Goal: Task Accomplishment & Management: Complete application form

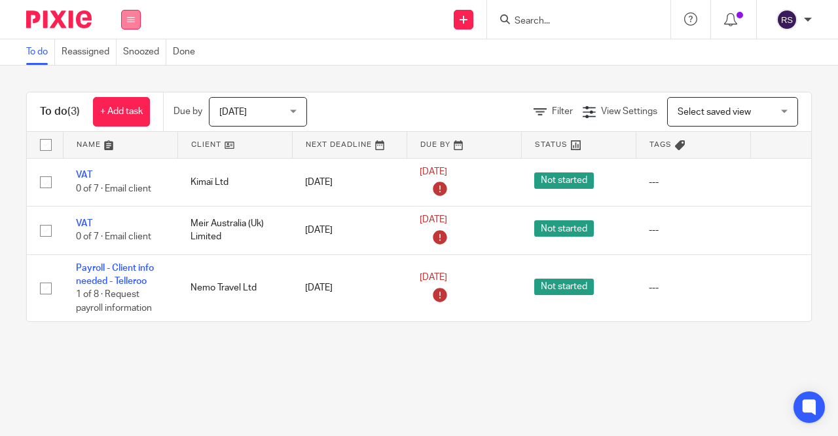
click at [134, 20] on icon at bounding box center [131, 20] width 8 height 8
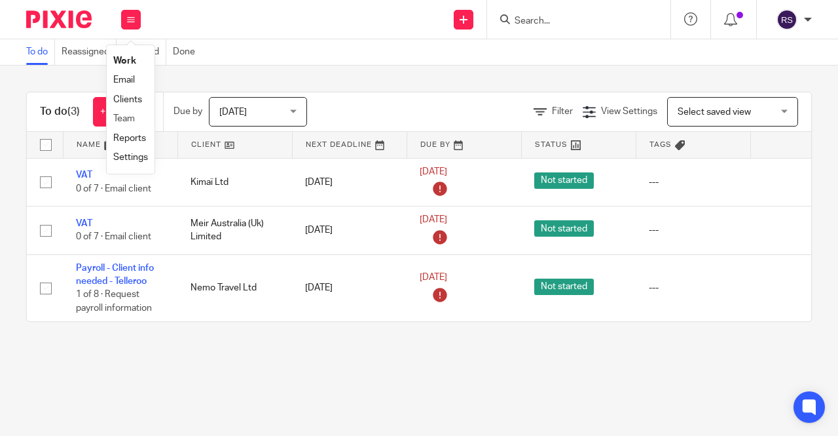
click at [136, 102] on link "Clients" at bounding box center [127, 99] width 29 height 9
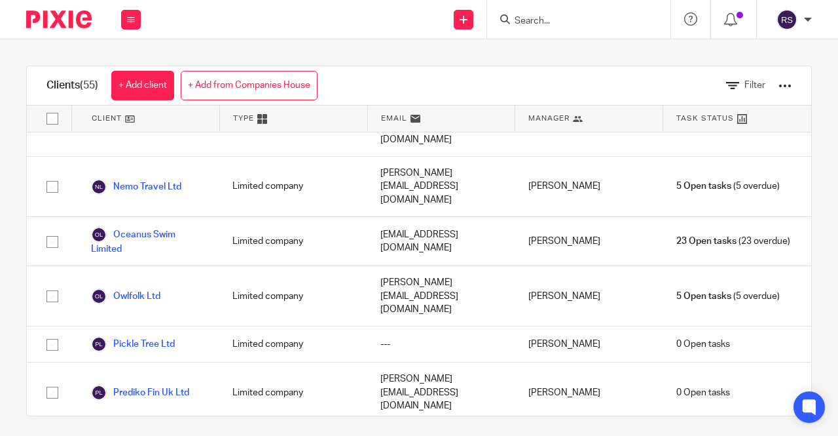
scroll to position [1897, 0]
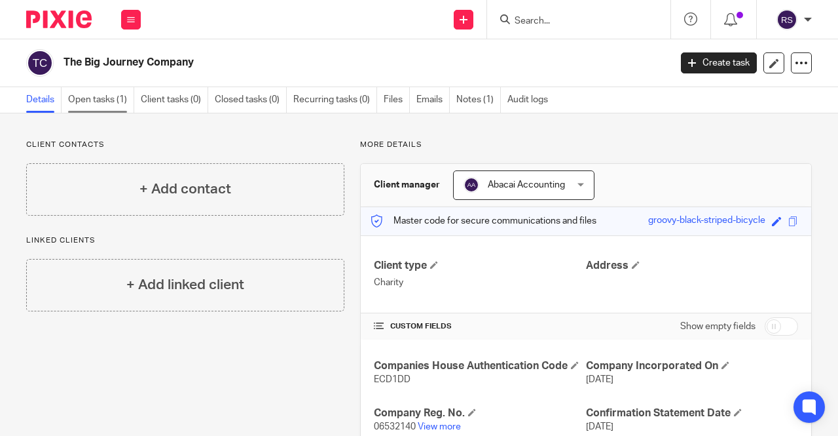
click at [102, 96] on link "Open tasks (1)" at bounding box center [101, 100] width 66 height 26
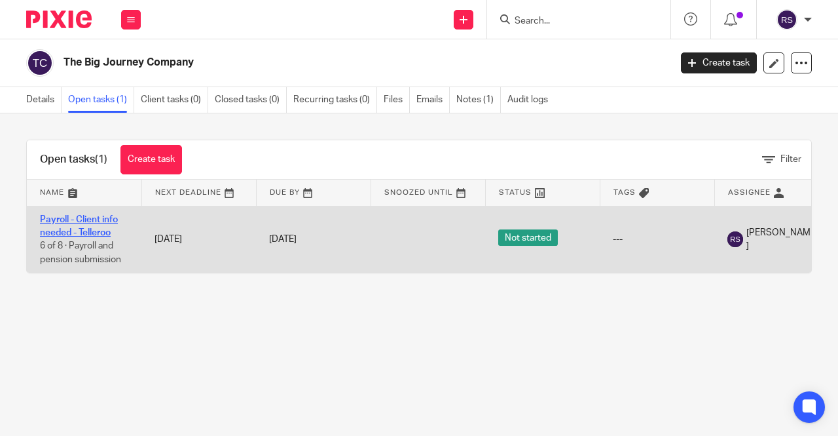
click at [86, 220] on link "Payroll - Client info needed - Telleroo" at bounding box center [79, 226] width 78 height 22
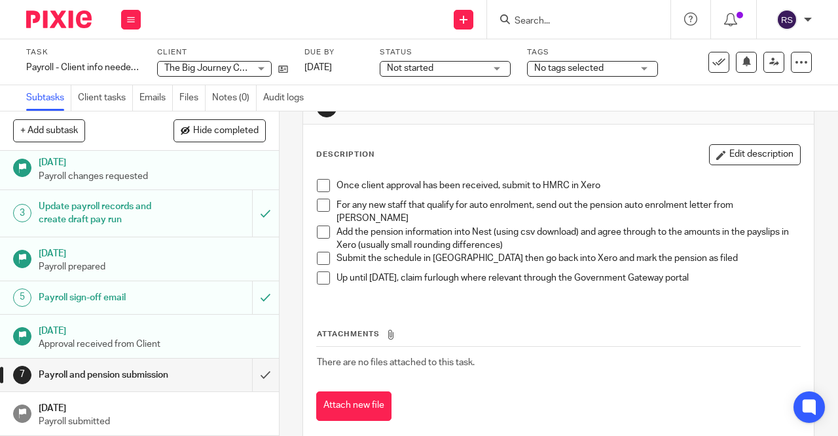
scroll to position [58, 0]
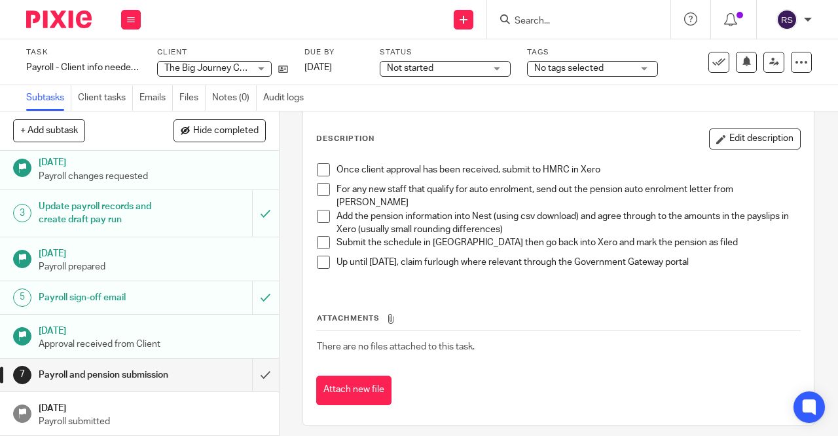
click at [225, 288] on div "Payroll sign-off email" at bounding box center [139, 298] width 200 height 20
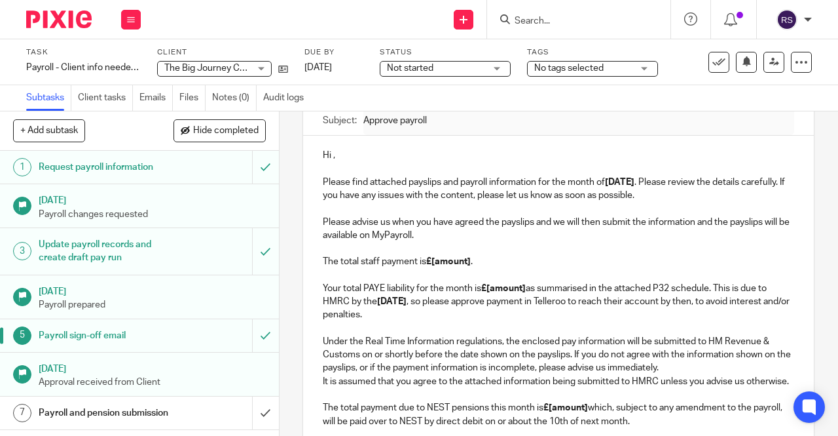
scroll to position [197, 0]
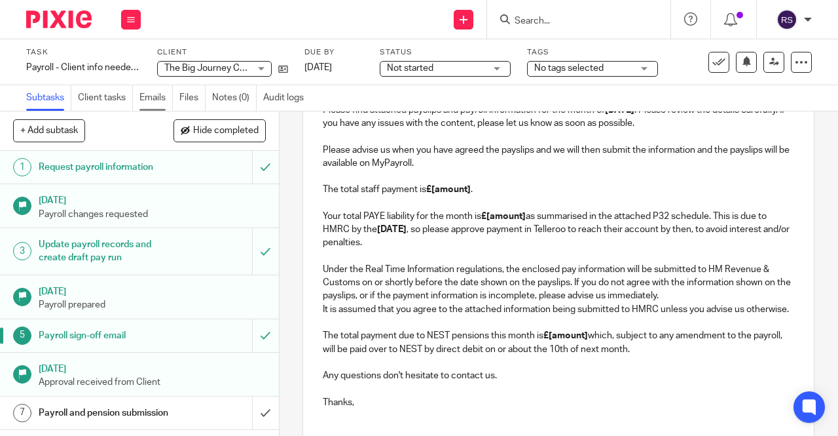
click at [157, 102] on link "Emails" at bounding box center [156, 98] width 33 height 26
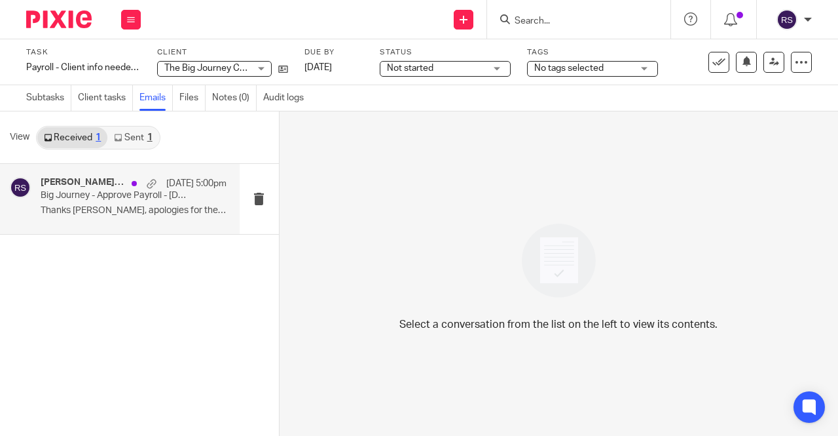
click at [110, 200] on p "Big Journey - Approve Payroll - August 2025" at bounding box center [115, 195] width 149 height 11
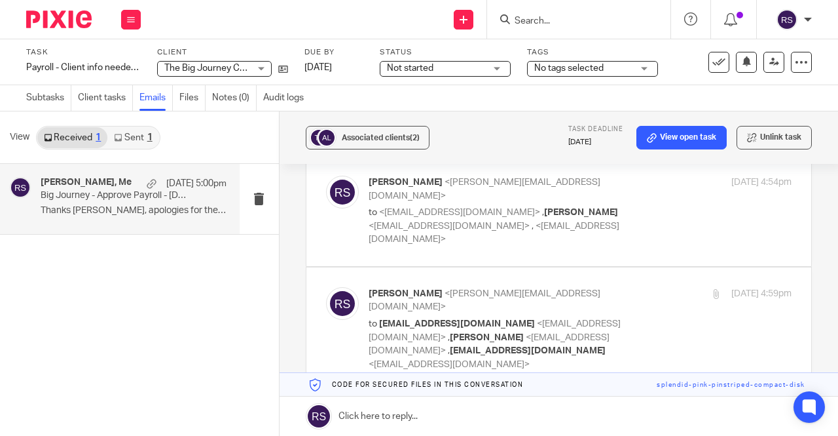
scroll to position [66, 0]
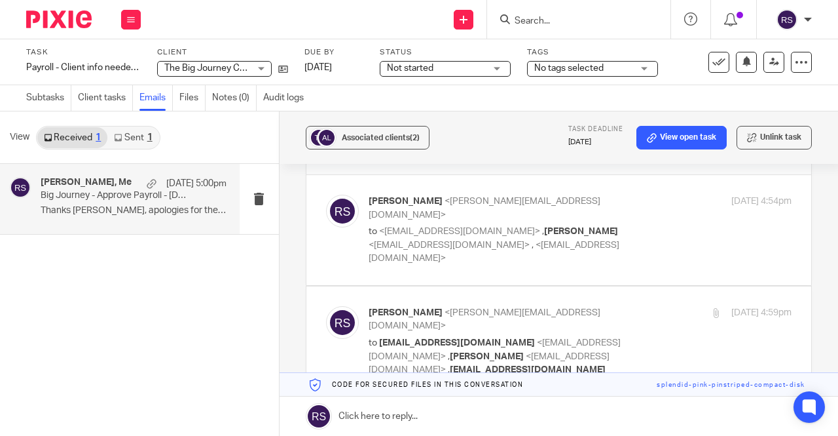
click at [601, 235] on p "to <frankiefeast@lickd.co> , Jing He <jing@abacai.co.uk> , <teamabacai@abacai.c…" at bounding box center [510, 245] width 282 height 41
checkbox input "true"
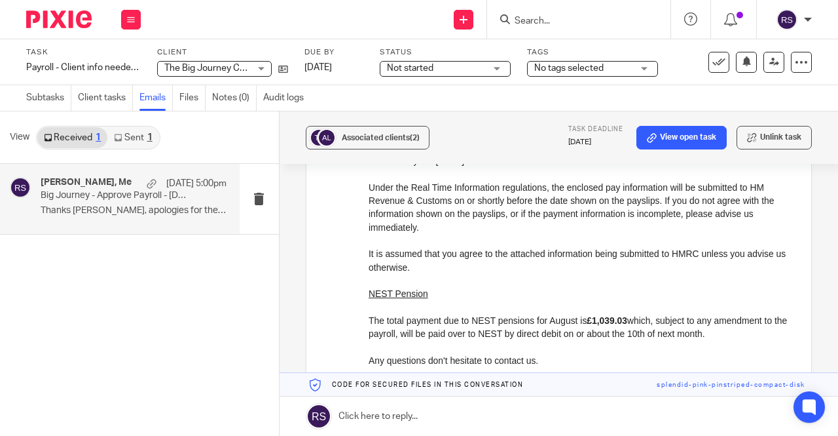
scroll to position [655, 0]
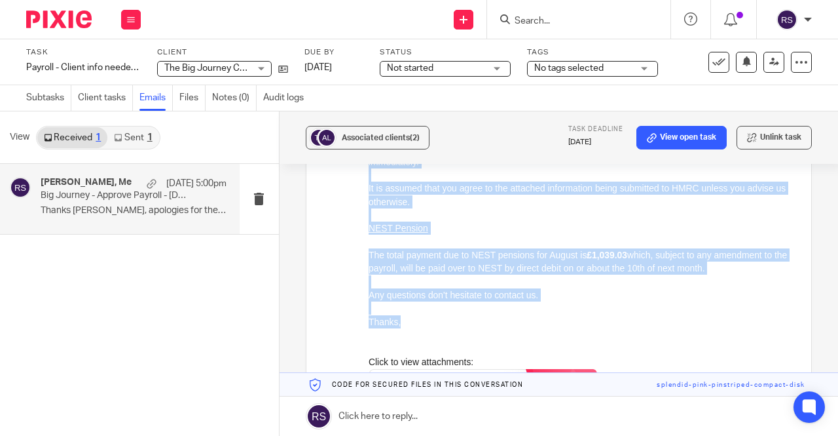
drag, startPoint x: 413, startPoint y: 324, endPoint x: 350, endPoint y: 159, distance: 176.6
click html "Hi Frankie, Please find attached payslips and payroll information for the month…"
click at [419, 318] on p "Thanks," at bounding box center [579, 321] width 423 height 13
drag, startPoint x: 408, startPoint y: 321, endPoint x: 738, endPoint y: -160, distance: 582.9
click at [373, 166] on div "Hi Frankie, Please find attached payslips and payroll information for the month…" at bounding box center [579, 90] width 423 height 777
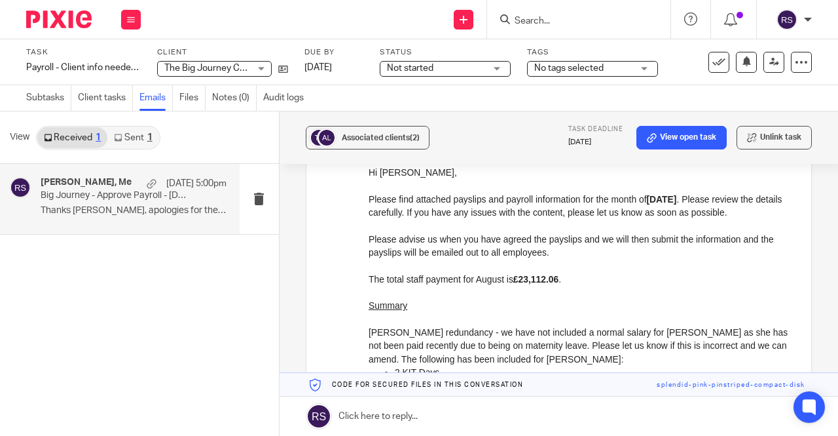
scroll to position [66, 0]
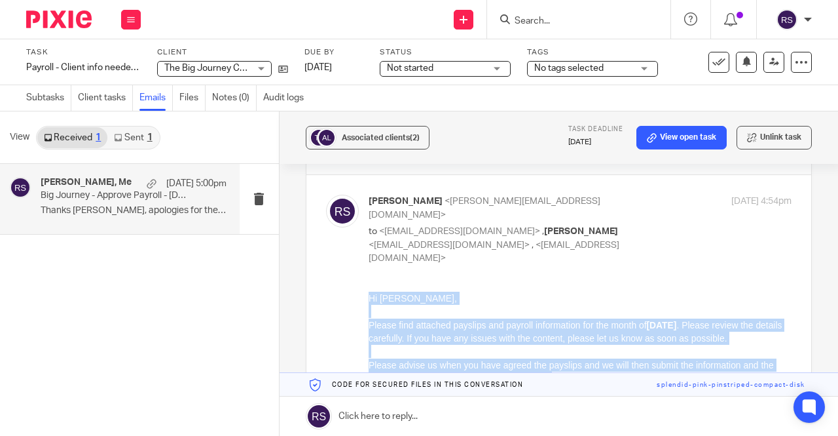
drag, startPoint x: 390, startPoint y: 310, endPoint x: 939, endPoint y: 685, distance: 665.0
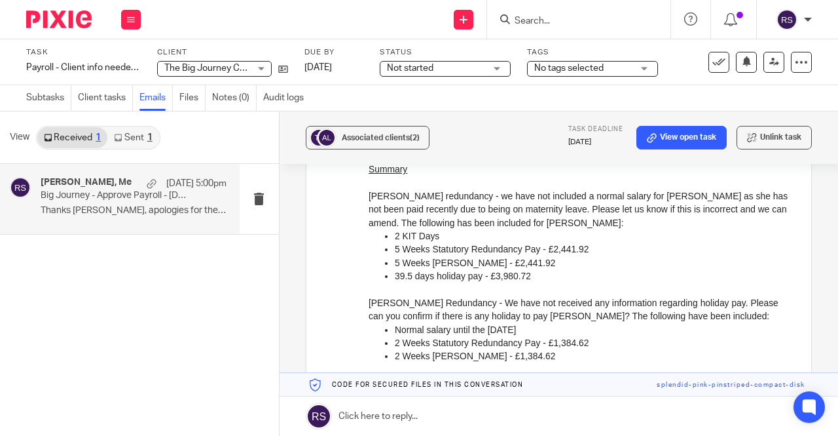
scroll to position [262, 0]
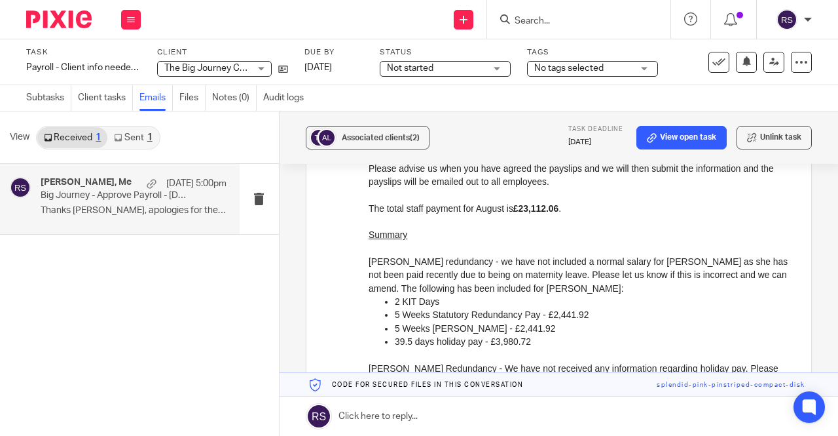
click at [586, 333] on p "5 Weeks PILON - £2,441.92" at bounding box center [592, 327] width 397 height 13
click at [795, 60] on icon at bounding box center [801, 62] width 13 height 13
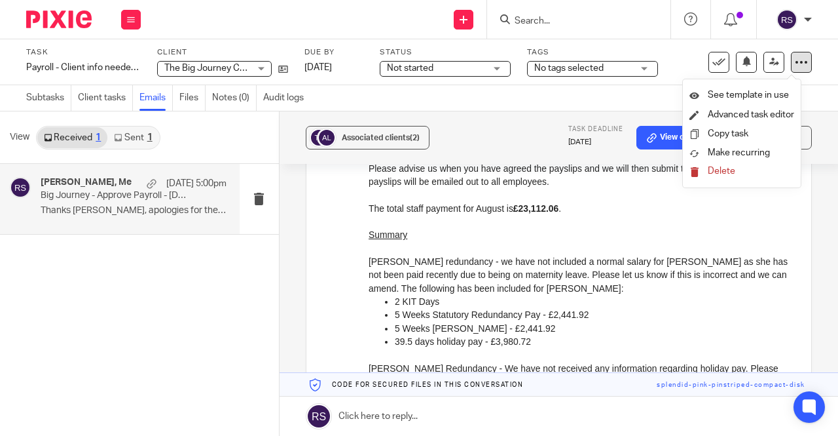
click at [795, 60] on icon at bounding box center [801, 62] width 13 height 13
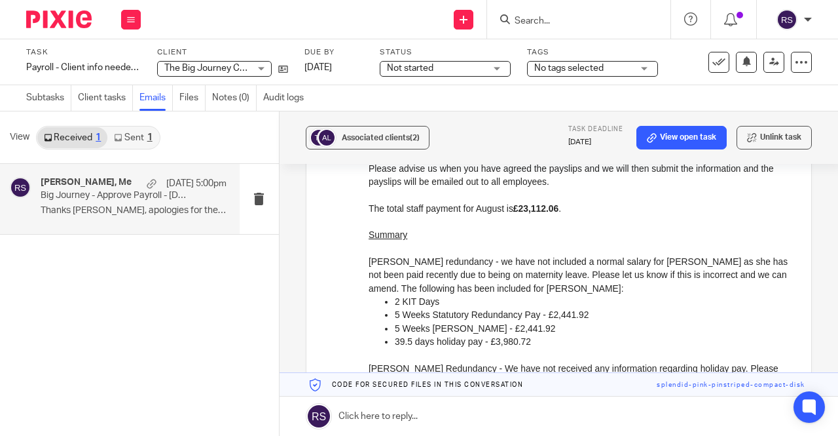
click at [147, 99] on link "Emails" at bounding box center [156, 98] width 33 height 26
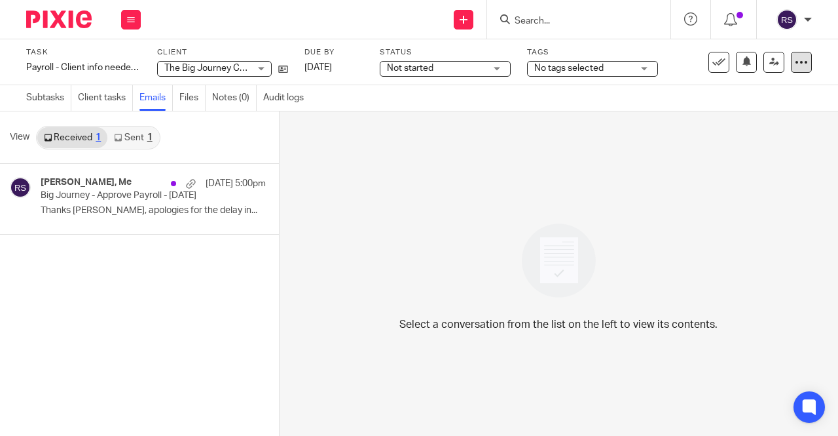
click at [795, 58] on icon at bounding box center [801, 62] width 13 height 13
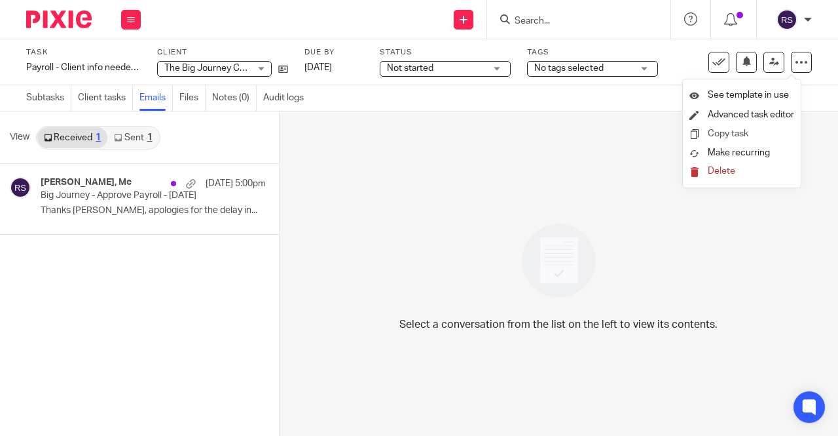
click at [751, 128] on li "Copy task" at bounding box center [742, 133] width 105 height 19
click at [179, 297] on div "Frankie Feast, Me 20 Aug 5:00pm Big Journey - Approve Payroll - August 2025 Tha…" at bounding box center [139, 300] width 279 height 272
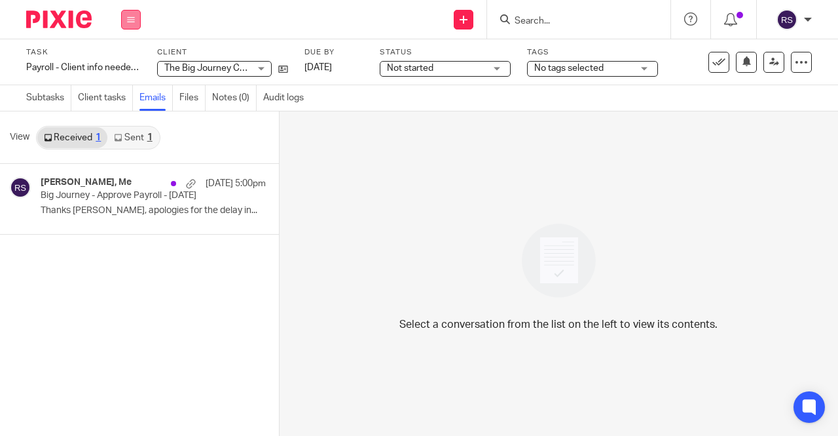
click at [131, 20] on icon at bounding box center [131, 20] width 8 height 8
click at [132, 20] on icon at bounding box center [131, 20] width 8 height 8
click at [140, 102] on link "Clients" at bounding box center [127, 99] width 29 height 9
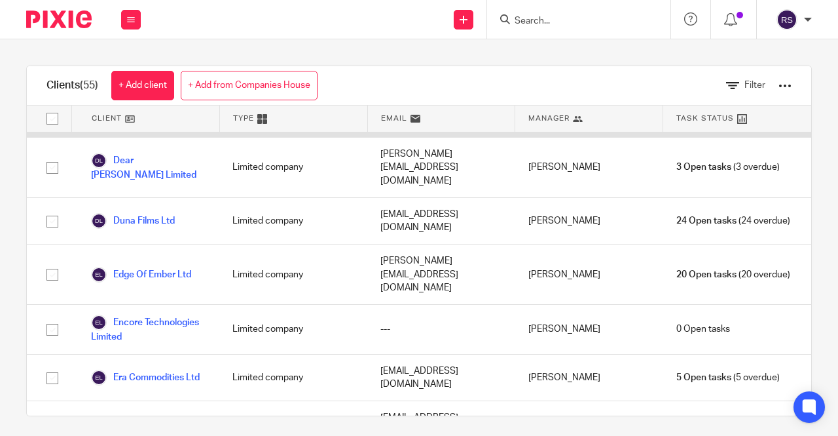
scroll to position [524, 0]
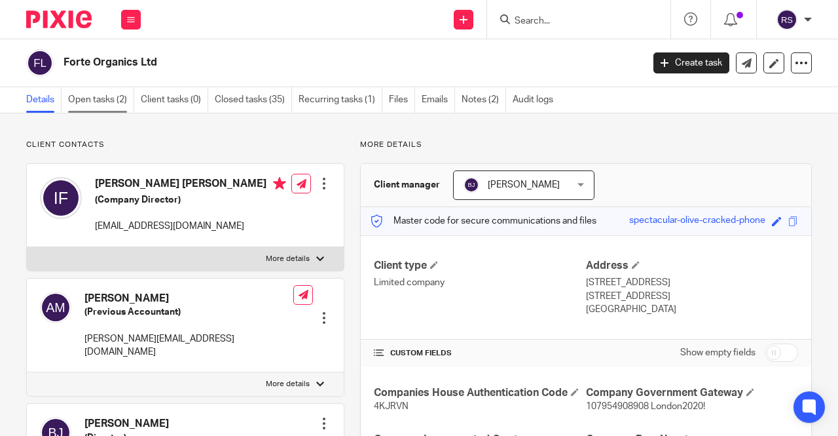
click at [105, 98] on link "Open tasks (2)" at bounding box center [101, 100] width 66 height 26
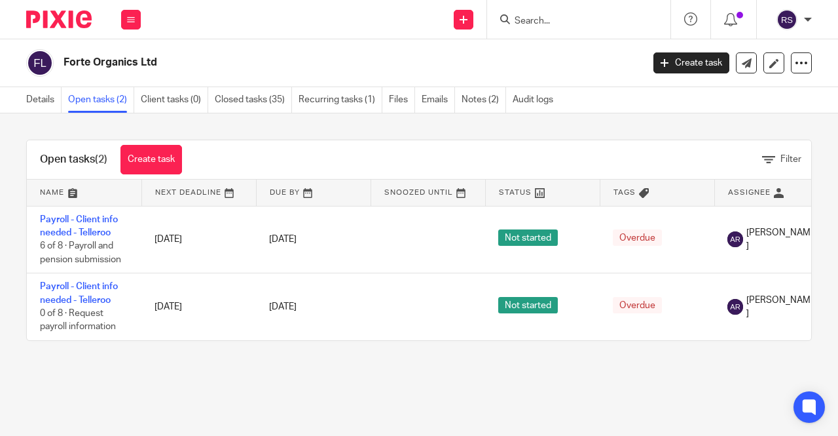
scroll to position [0, 152]
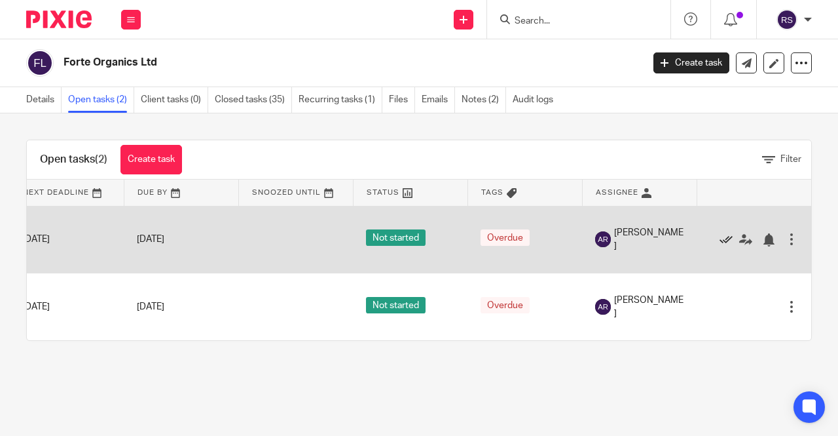
click at [720, 237] on icon at bounding box center [726, 239] width 13 height 13
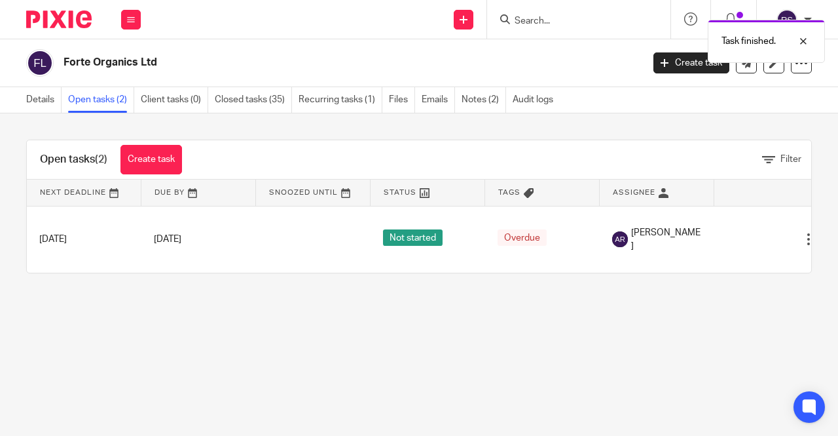
scroll to position [0, 0]
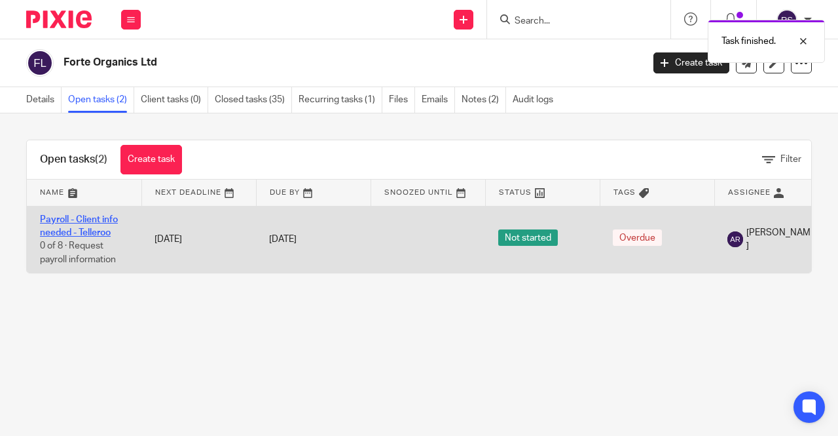
click at [76, 222] on link "Payroll - Client info needed - Telleroo" at bounding box center [79, 226] width 78 height 22
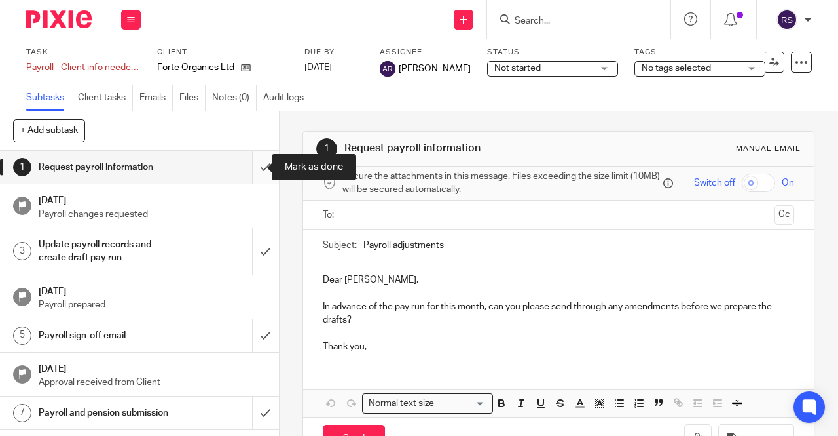
click at [254, 166] on input "submit" at bounding box center [139, 167] width 279 height 33
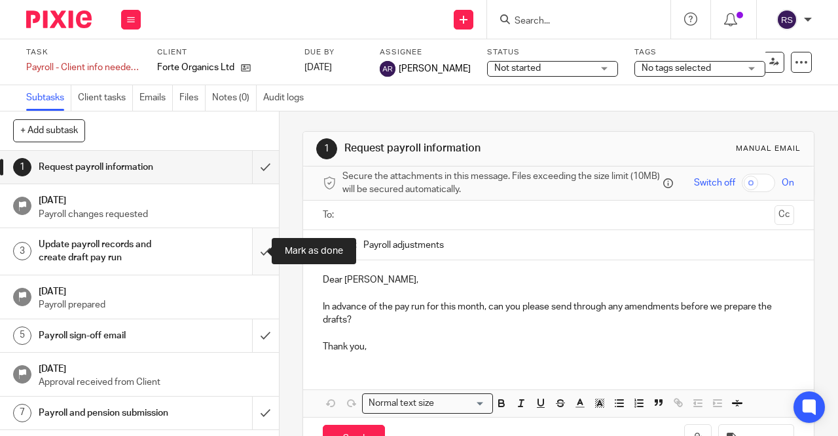
click at [249, 254] on input "submit" at bounding box center [139, 251] width 279 height 47
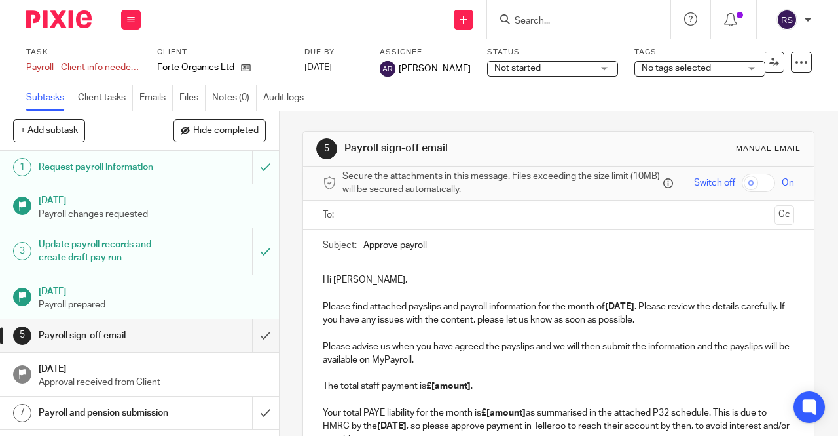
click at [401, 247] on input "Approve payroll" at bounding box center [579, 244] width 431 height 29
click at [452, 252] on input "Approve Payroll" at bounding box center [579, 244] width 431 height 29
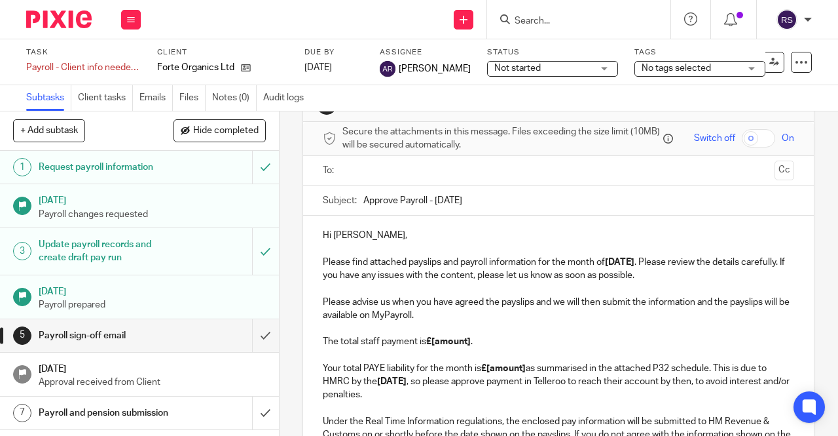
scroll to position [66, 0]
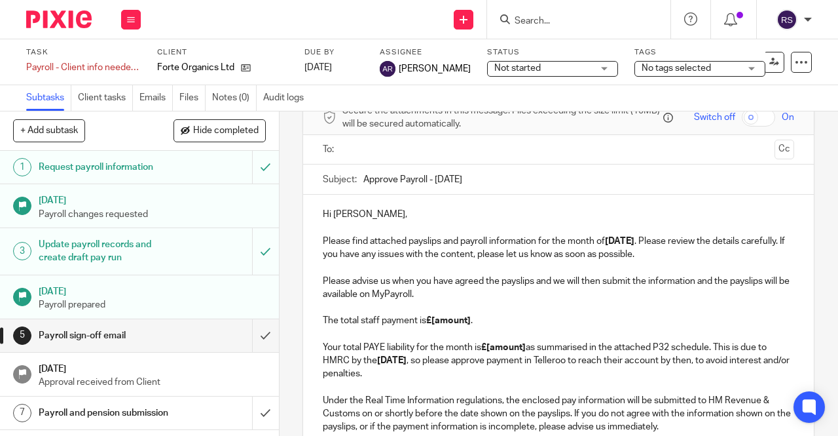
type input "Approve Payroll - [DATE]"
drag, startPoint x: 483, startPoint y: 323, endPoint x: 430, endPoint y: 328, distance: 53.3
click at [430, 328] on p "Please advise us when you have agreed the payslips and we will then submit the …" at bounding box center [559, 327] width 472 height 106
paste div
click at [442, 324] on p "Please advise us when you have agreed the payslips and we will then submit the …" at bounding box center [559, 327] width 472 height 106
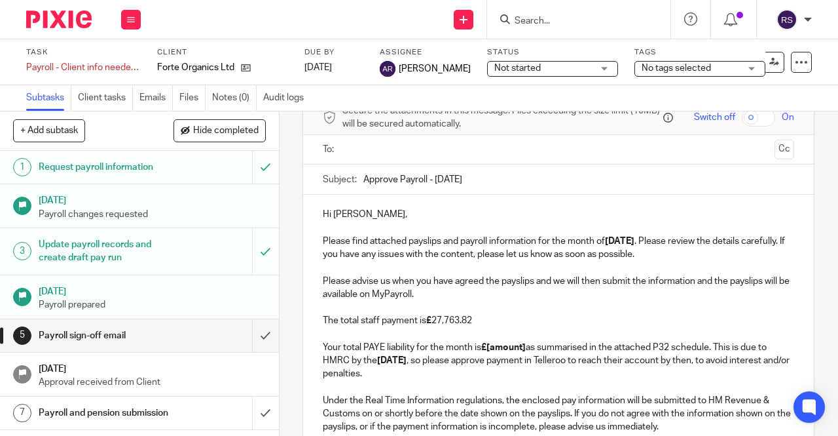
drag, startPoint x: 480, startPoint y: 324, endPoint x: 430, endPoint y: 324, distance: 50.4
click at [430, 324] on p "Please advise us when you have agreed the payslips and we will then submit the …" at bounding box center [559, 327] width 472 height 106
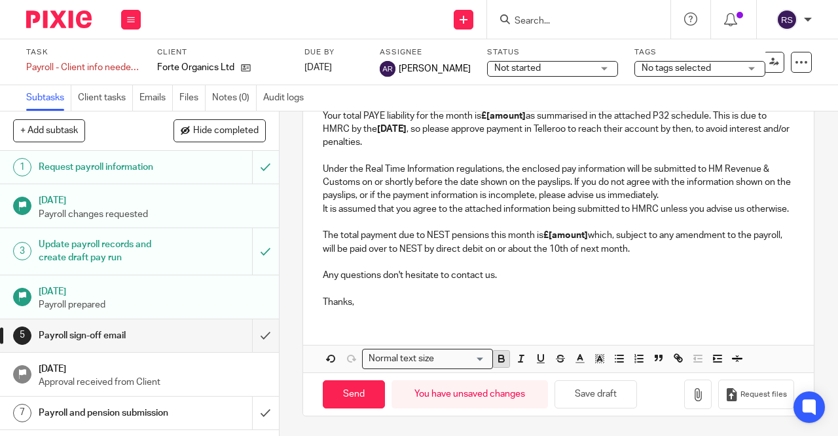
click at [499, 361] on icon "button" at bounding box center [501, 360] width 5 height 3
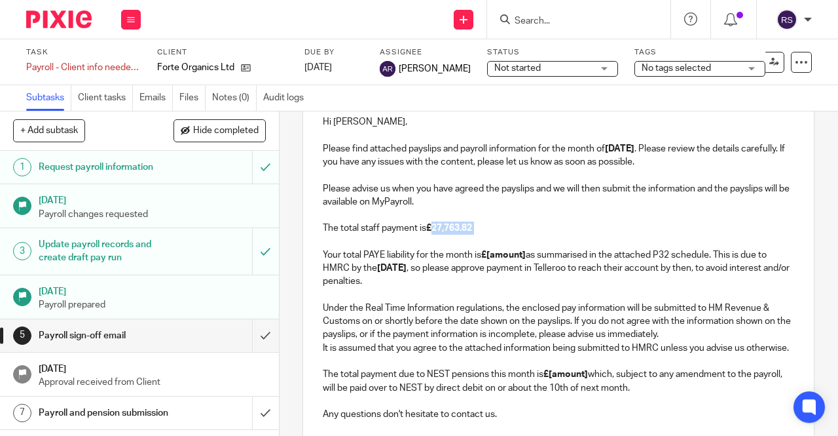
scroll to position [140, 0]
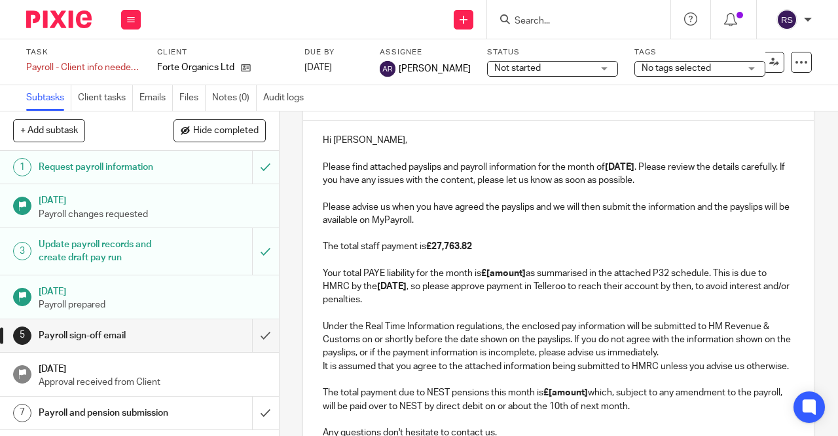
click at [476, 311] on p "Under the Real Time Information regulations, the enclosed pay information will …" at bounding box center [559, 333] width 472 height 53
drag, startPoint x: 525, startPoint y: 276, endPoint x: 485, endPoint y: 273, distance: 40.7
click at [485, 273] on p "Please advise us when you have agreed the payslips and we will then submit the …" at bounding box center [559, 253] width 472 height 106
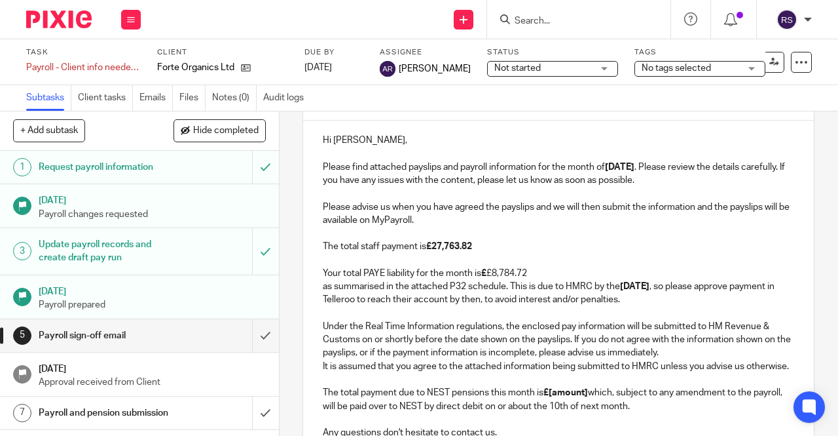
click at [490, 274] on p "Please advise us when you have agreed the payslips and we will then submit the …" at bounding box center [559, 240] width 472 height 80
click at [323, 292] on p "as summarised in the attached P32 schedule. This is due to HMRC by the 22nd Sep…" at bounding box center [559, 293] width 472 height 27
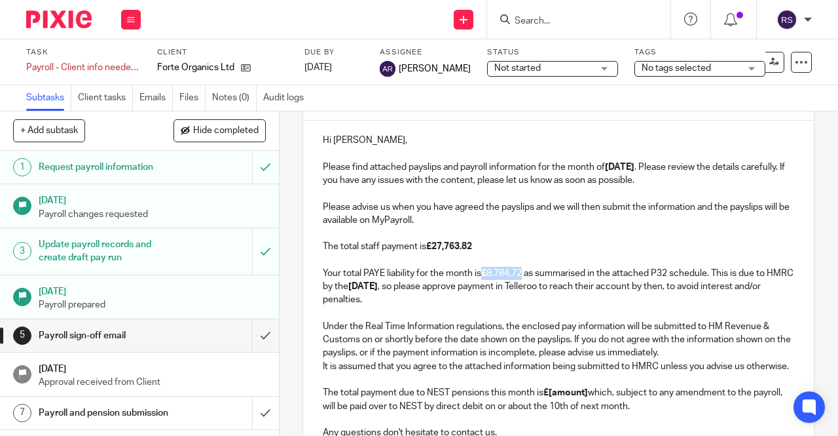
drag, startPoint x: 519, startPoint y: 276, endPoint x: 481, endPoint y: 277, distance: 38.7
click at [481, 277] on p "Please advise us when you have agreed the payslips and we will then submit the …" at bounding box center [559, 253] width 472 height 106
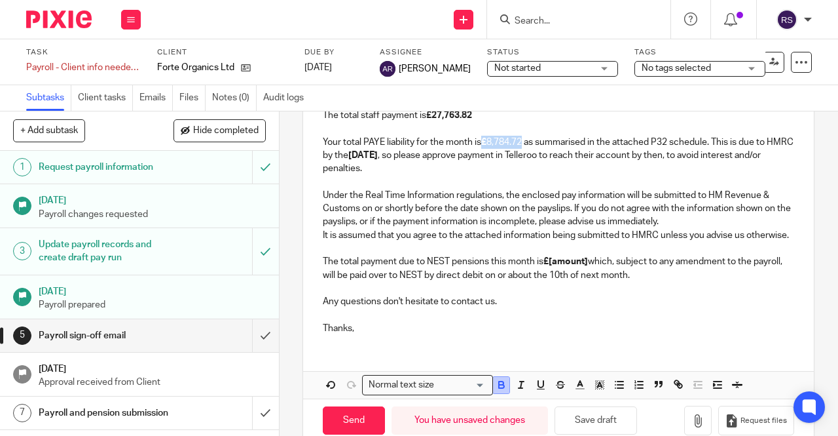
click at [505, 393] on button "button" at bounding box center [501, 385] width 16 height 16
click at [582, 309] on p "Any questions don't hesitate to contact us." at bounding box center [559, 295] width 472 height 27
drag, startPoint x: 587, startPoint y: 280, endPoint x: 548, endPoint y: 278, distance: 39.4
click at [548, 266] on strong "£[amount]" at bounding box center [566, 261] width 45 height 9
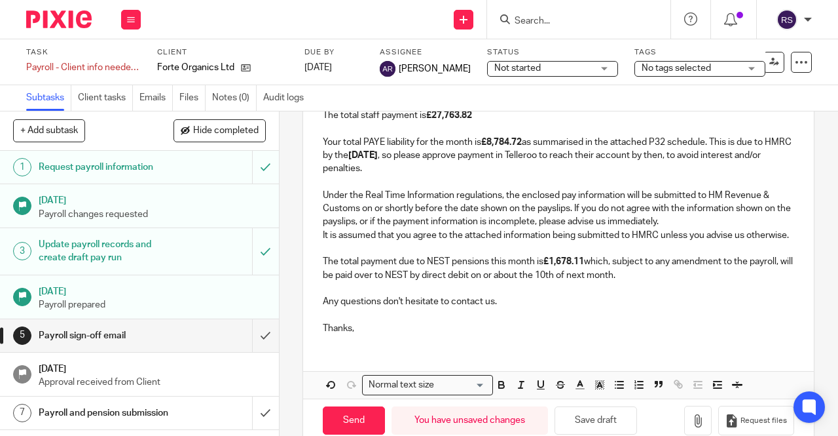
click at [603, 309] on p "Any questions don't hesitate to contact us." at bounding box center [559, 295] width 472 height 27
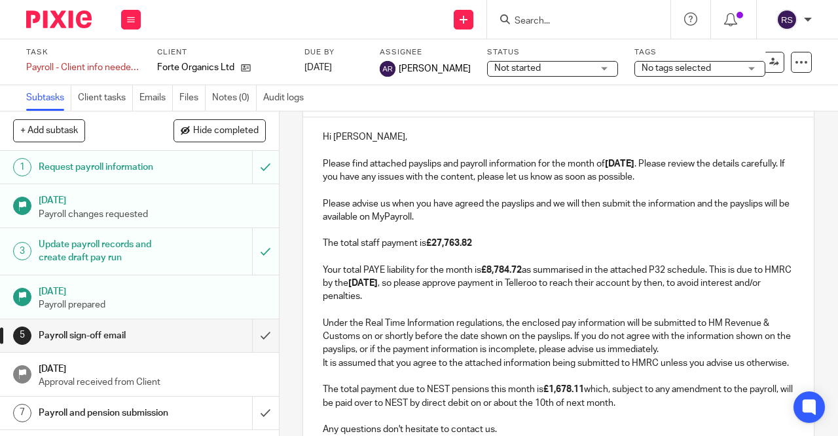
scroll to position [140, 0]
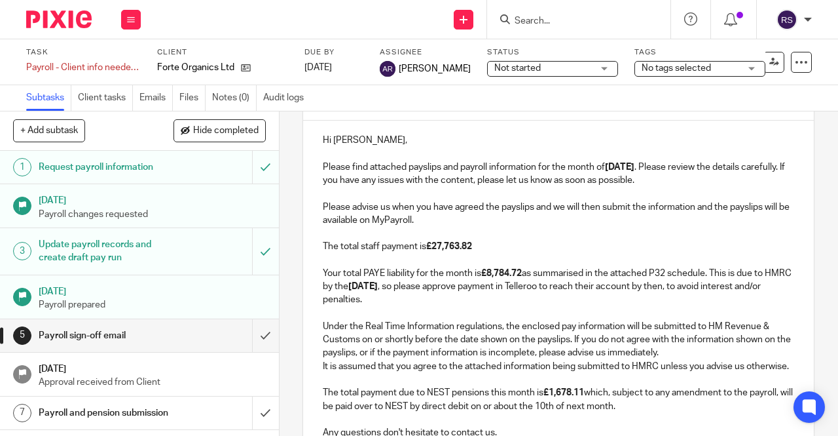
click at [481, 217] on p "Please advise us when you have agreed the payslips and we will then submit the …" at bounding box center [559, 253] width 472 height 106
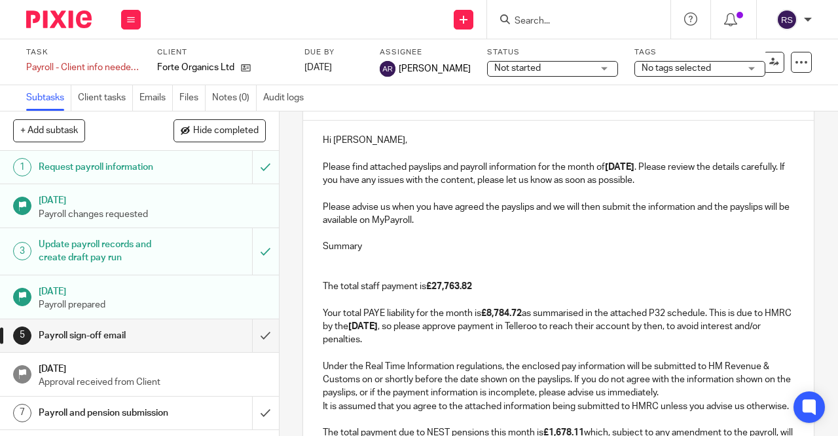
click at [359, 260] on p "The total staff payment is £27,763.82 Your total PAYE liability for the month i…" at bounding box center [559, 300] width 472 height 93
click at [555, 263] on p "New starter Natasha has been included with start date 15th August The total sta…" at bounding box center [559, 300] width 472 height 93
click at [603, 264] on p "New starter Natasha has been included with start date 11th August The total sta…" at bounding box center [559, 300] width 472 height 93
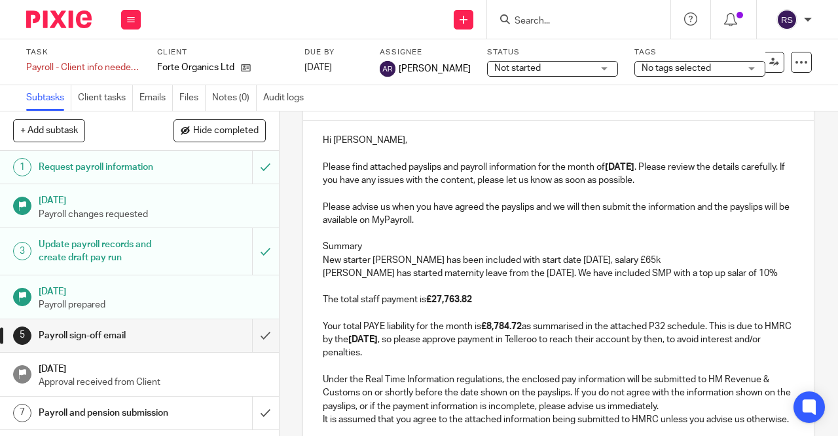
click at [721, 275] on p "Olimpia has started maternity leave from the 1st August. We have included SMP w…" at bounding box center [559, 313] width 472 height 93
click at [761, 277] on p "Olimpia has started maternity leave from the 1st August. We have included SMP w…" at bounding box center [559, 313] width 472 height 93
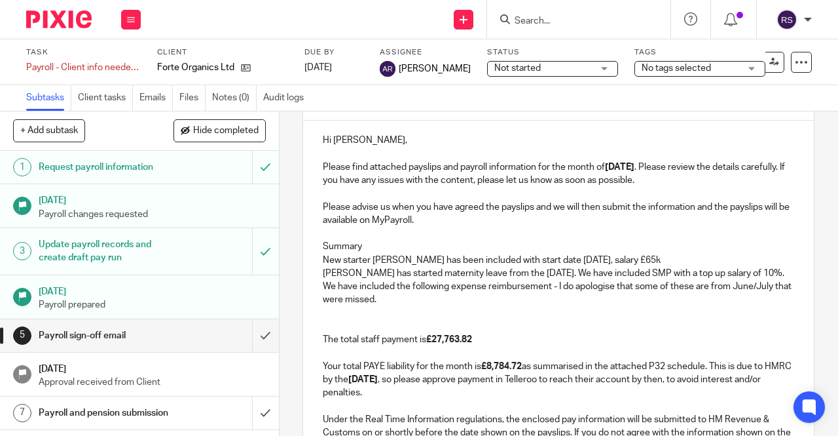
click at [352, 318] on p "The total staff payment is £27,763.82 Your total PAYE liability for the month i…" at bounding box center [559, 353] width 472 height 93
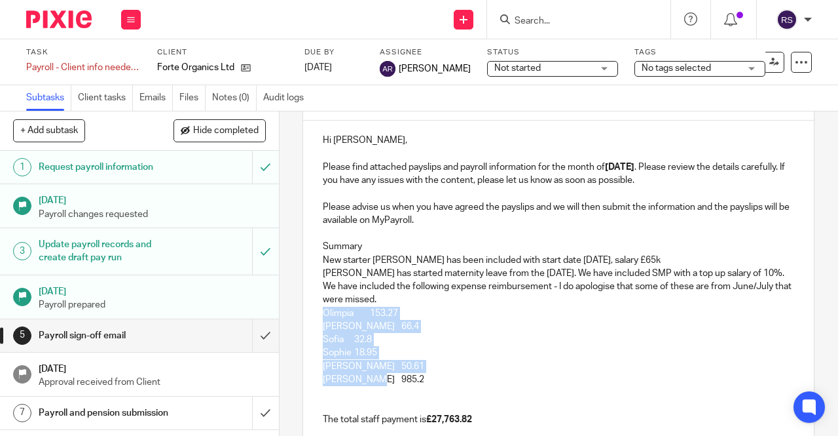
drag, startPoint x: 381, startPoint y: 384, endPoint x: 320, endPoint y: 316, distance: 90.9
click at [320, 316] on div "Hi Irene, Please find attached payslips and payroll information for the month o…" at bounding box center [558, 384] width 511 height 527
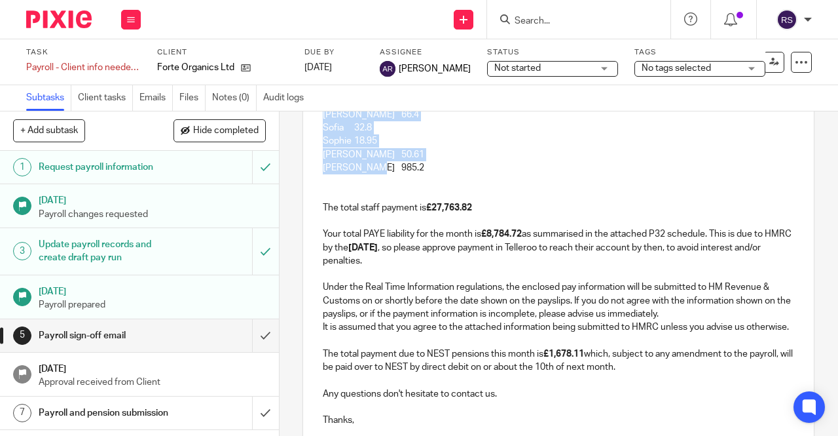
scroll to position [467, 0]
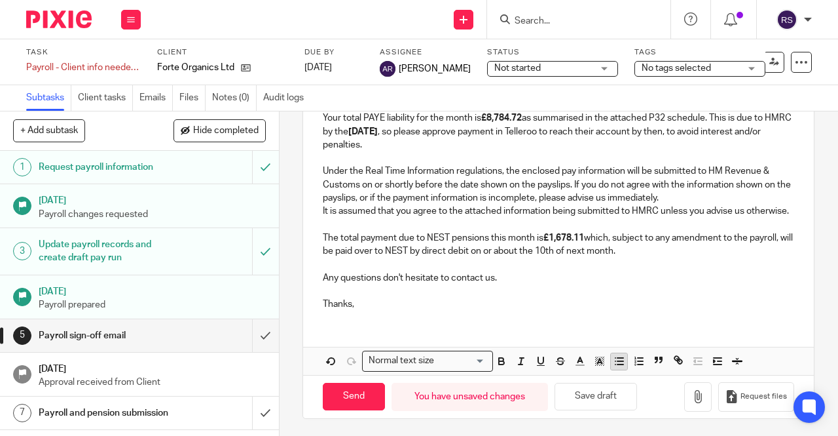
click at [620, 367] on icon "button" at bounding box center [620, 361] width 12 height 12
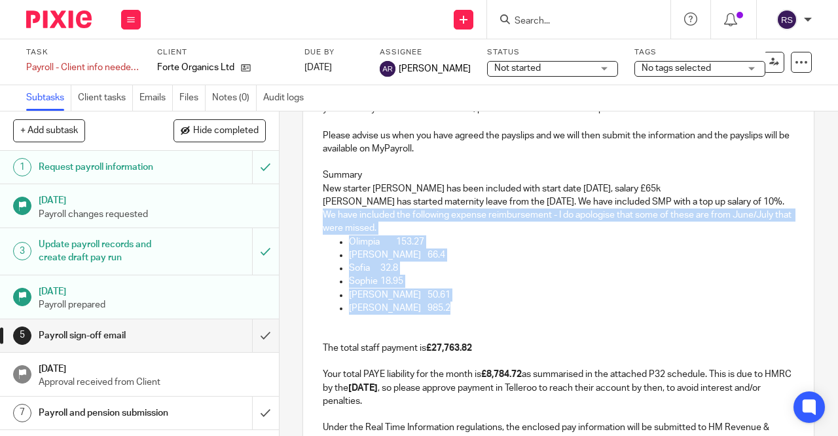
scroll to position [206, 0]
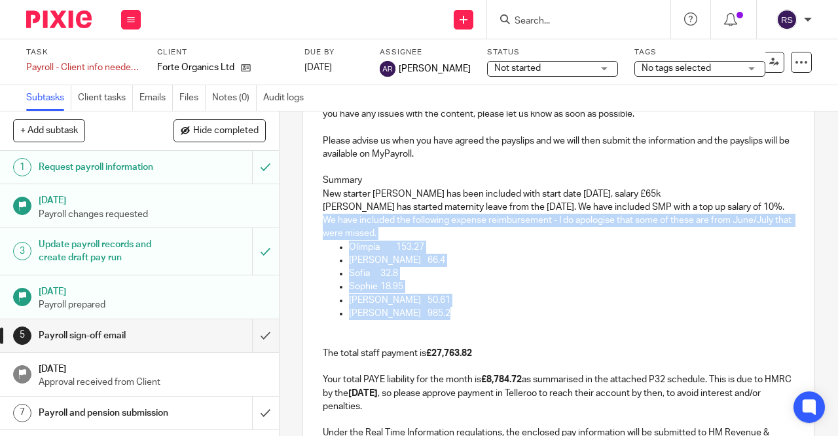
click at [377, 250] on p "Olimpia 153.27" at bounding box center [571, 246] width 445 height 13
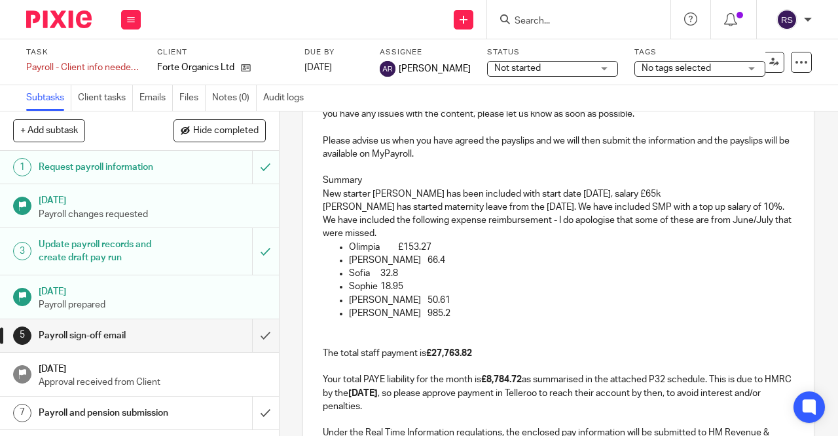
click at [379, 261] on p "Pilar 66.4" at bounding box center [571, 260] width 445 height 13
click at [376, 265] on p "Pilar £66.4" at bounding box center [571, 260] width 445 height 13
click at [380, 249] on p "Olimpia £153.27" at bounding box center [571, 246] width 445 height 13
click at [378, 274] on p "Sofia 32.8" at bounding box center [571, 273] width 445 height 13
click at [379, 288] on p "Sophie 18.95" at bounding box center [571, 286] width 445 height 13
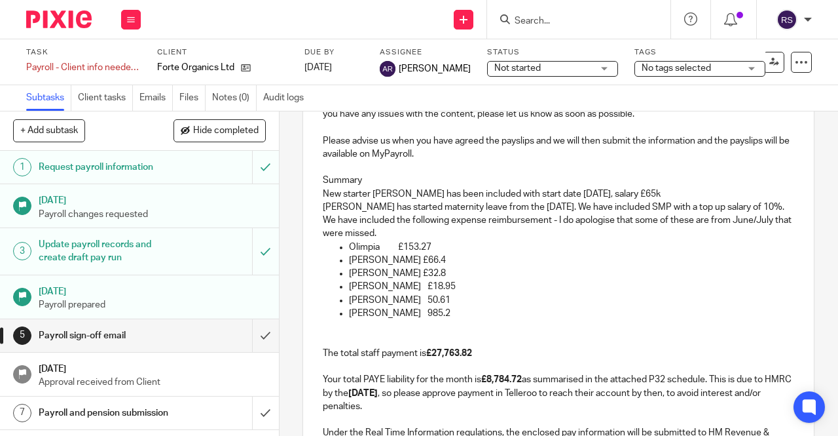
click at [393, 302] on p "Madeline 50.61" at bounding box center [571, 299] width 445 height 13
click at [377, 314] on p "Irene 985.2" at bounding box center [571, 313] width 445 height 13
click at [438, 240] on p "We have included the following expense reimbursement - I do apologise that some…" at bounding box center [559, 227] width 472 height 27
click at [432, 248] on p "Olimpia £153.27" at bounding box center [571, 246] width 445 height 13
click at [447, 246] on p "Olimpia £153.27" at bounding box center [571, 246] width 445 height 13
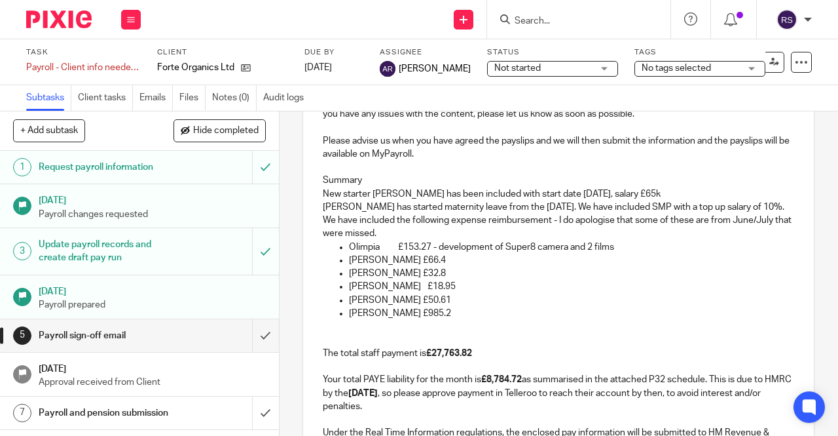
click at [430, 267] on p "Pilar £66.4" at bounding box center [571, 260] width 445 height 13
click at [422, 264] on p "Pilar £66.4 -" at bounding box center [571, 260] width 445 height 13
click at [424, 273] on p "Sofia £32.8" at bounding box center [571, 273] width 445 height 13
click at [437, 285] on p "Sophie £18.95" at bounding box center [571, 286] width 445 height 13
click at [432, 300] on p "Madeline £50.61" at bounding box center [571, 299] width 445 height 13
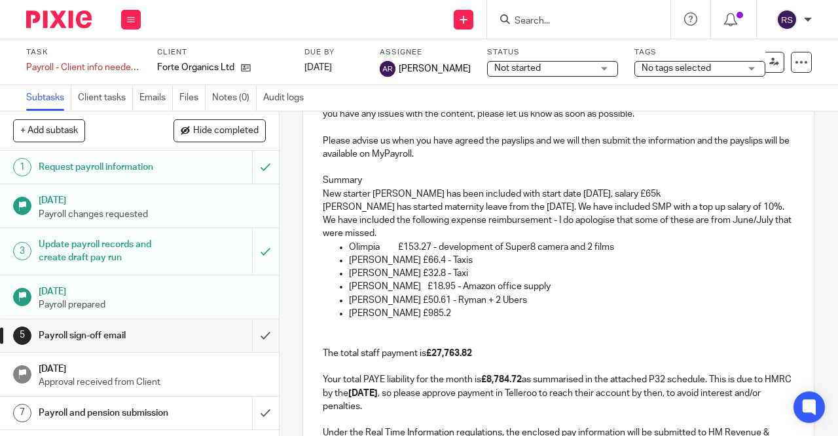
click at [440, 315] on p "Irene £985.2" at bounding box center [571, 313] width 445 height 13
click at [616, 315] on p "Irene £985.2 - BA Flight + taxi's" at bounding box center [571, 313] width 445 height 13
click at [441, 318] on p "Irene £985.2 - BA Flight + taxi's" at bounding box center [571, 313] width 445 height 13
click at [552, 318] on p "Irene £985.2 - BA Flight, Deliveroo + taxi's" at bounding box center [571, 313] width 445 height 13
drag, startPoint x: 366, startPoint y: 183, endPoint x: 312, endPoint y: 181, distance: 53.1
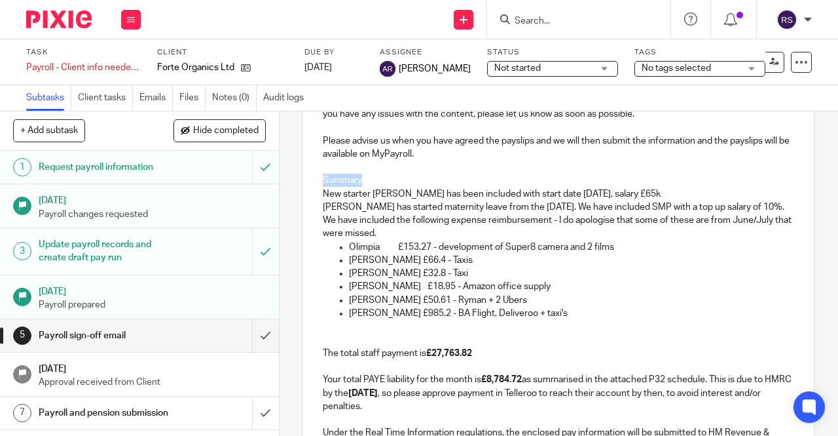
click at [312, 181] on div "Hi Irene, Please find attached payslips and payroll information for the month o…" at bounding box center [558, 317] width 511 height 527
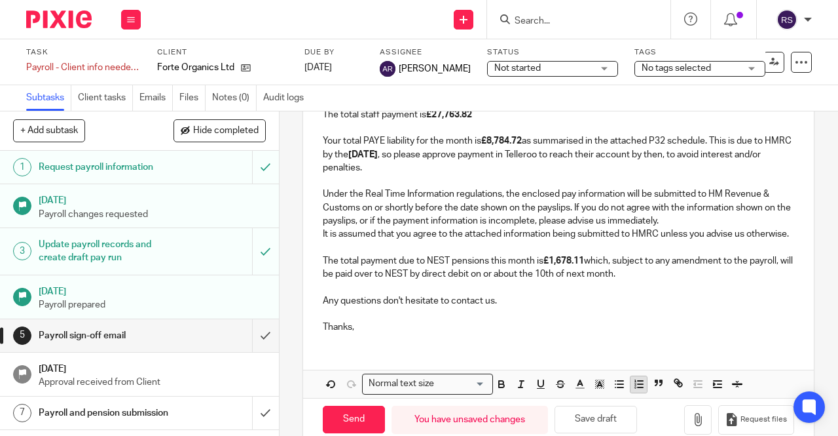
scroll to position [485, 0]
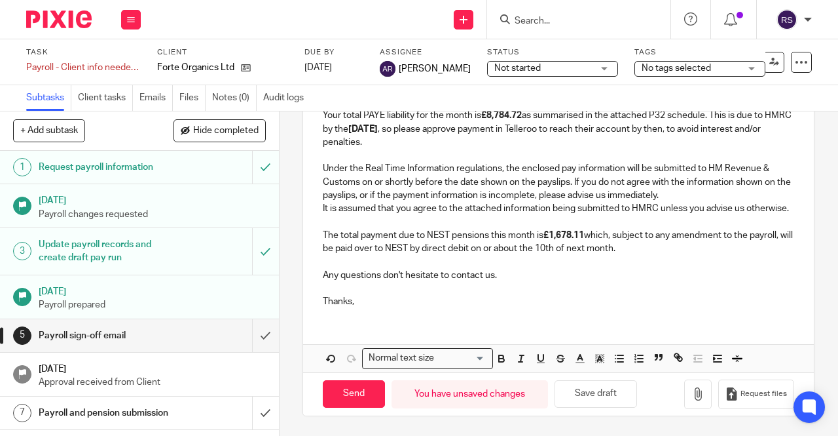
click at [535, 363] on icon "button" at bounding box center [541, 358] width 12 height 12
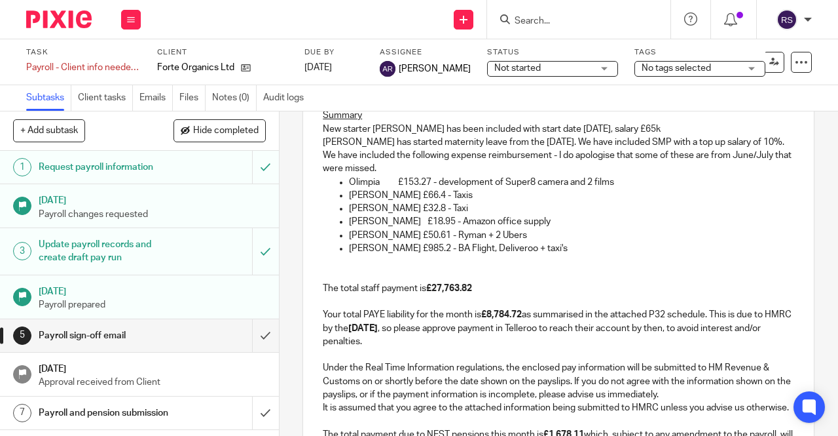
scroll to position [205, 0]
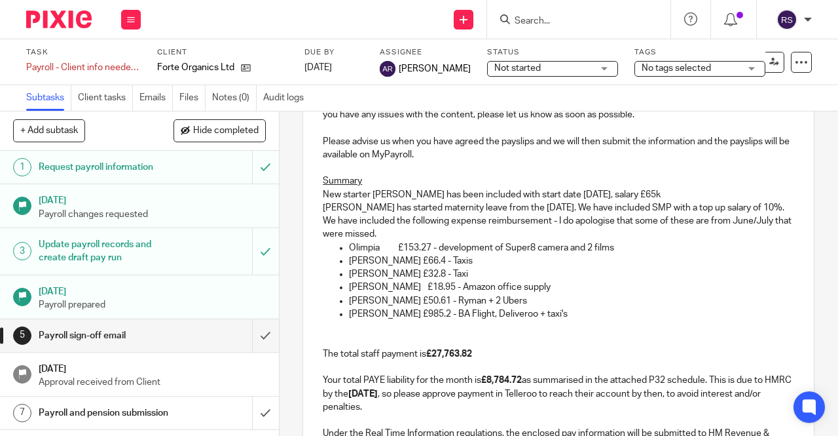
click at [403, 235] on p "We have included the following expense reimbursement - I do apologise that some…" at bounding box center [559, 227] width 472 height 27
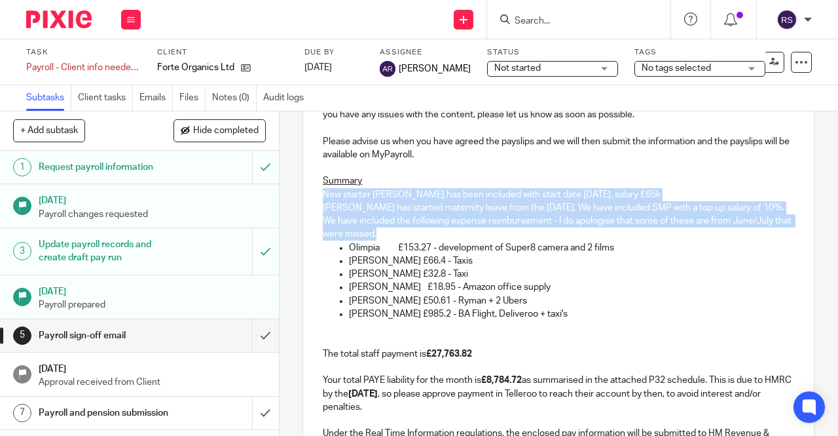
drag, startPoint x: 403, startPoint y: 235, endPoint x: 310, endPoint y: 201, distance: 98.8
click at [310, 201] on div "Hi Irene, Please find attached payslips and payroll information for the month o…" at bounding box center [558, 318] width 511 height 527
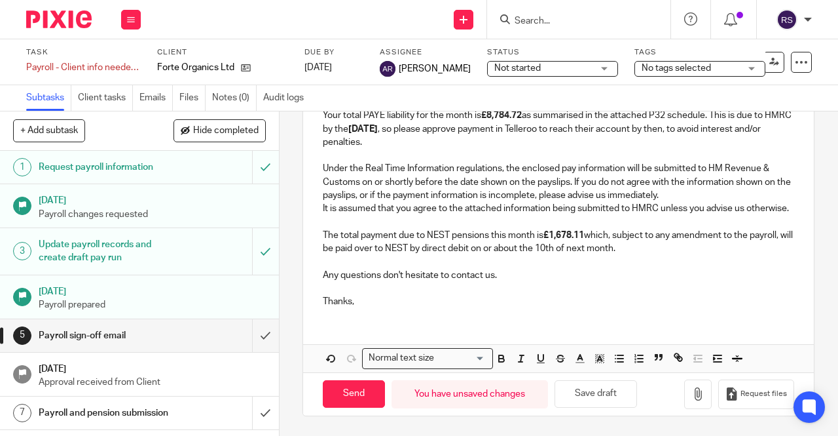
scroll to position [485, 0]
click at [616, 360] on icon "button" at bounding box center [620, 358] width 12 height 12
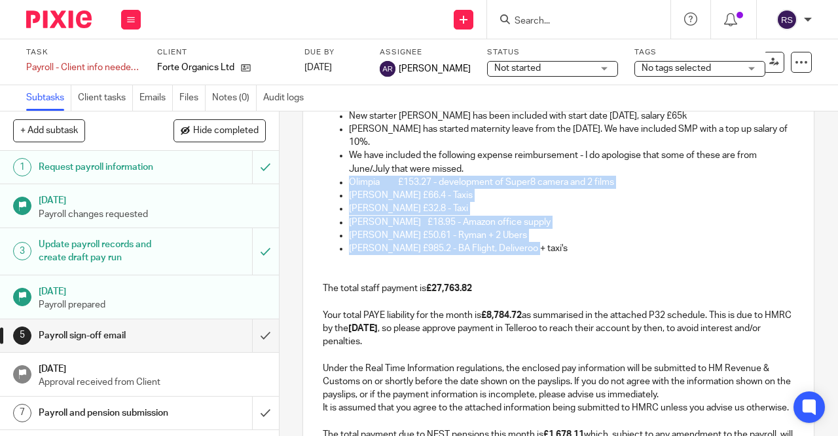
drag, startPoint x: 541, startPoint y: 257, endPoint x: 343, endPoint y: 183, distance: 211.6
click at [343, 183] on ul "Olimpia £153.27 - development of Super8 camera and 2 films Pilar £66.4 - Taxis …" at bounding box center [559, 216] width 472 height 80
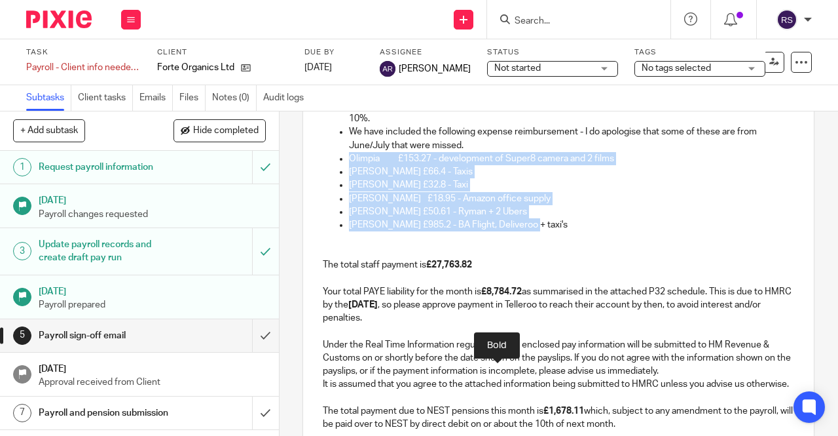
scroll to position [301, 0]
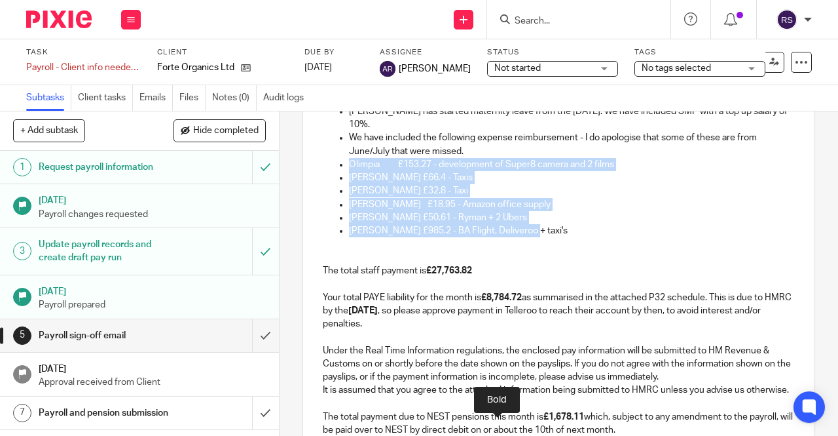
click at [553, 237] on p "Irene £985.2 - BA Flight, Deliveroo + taxi's" at bounding box center [571, 230] width 445 height 13
click at [534, 232] on p "Irene £985.2 - BA Flight, Deliveroo + taxi's" at bounding box center [571, 230] width 445 height 13
click at [379, 168] on p "Olimpia £153.27 - development of Super8 camera and 2 films" at bounding box center [571, 164] width 445 height 13
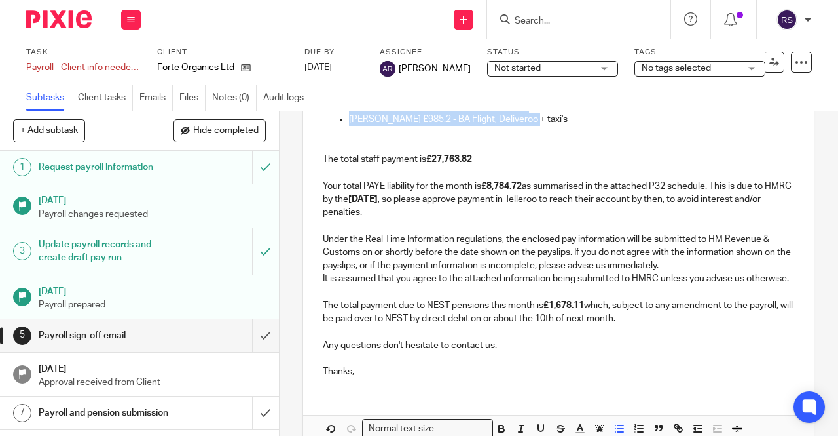
scroll to position [498, 0]
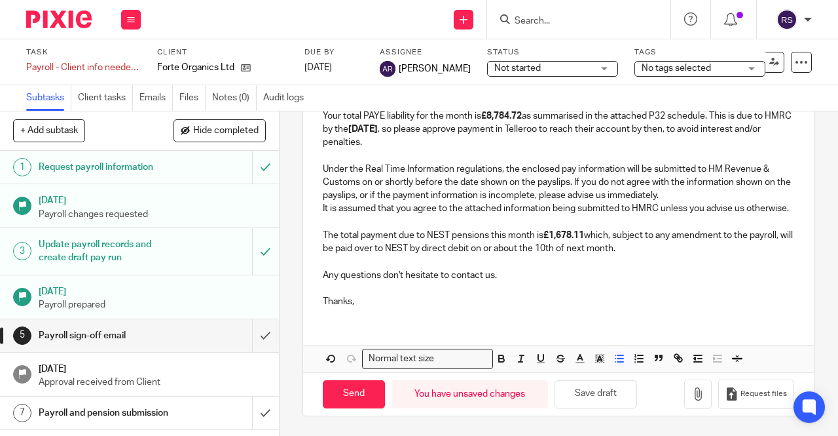
click at [520, 286] on p "Thanks," at bounding box center [559, 295] width 472 height 27
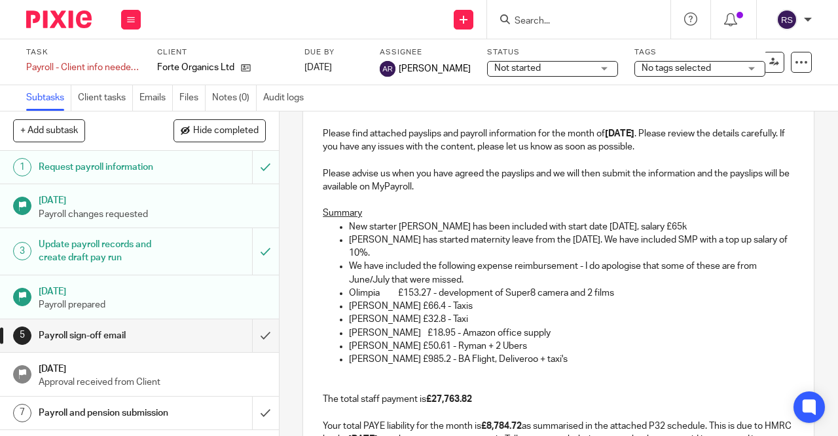
scroll to position [170, 0]
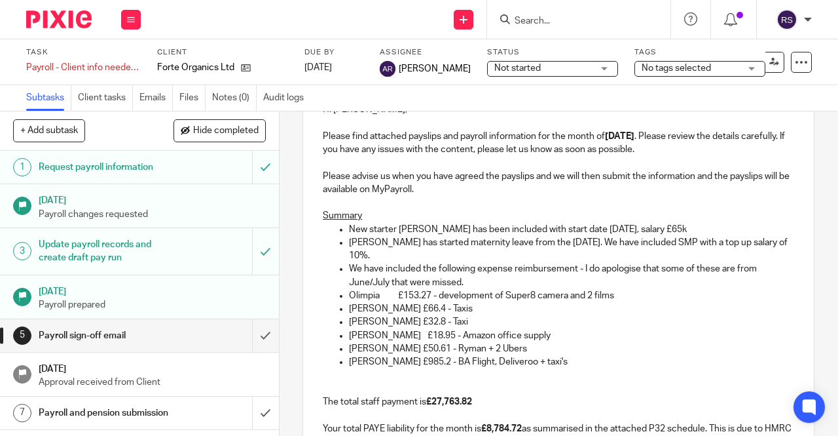
click at [349, 298] on p "Olimpia £153.27 - development of Super8 camera and 2 films" at bounding box center [571, 295] width 445 height 13
click at [576, 307] on p "Pilar £66.4 - Taxis" at bounding box center [571, 308] width 445 height 13
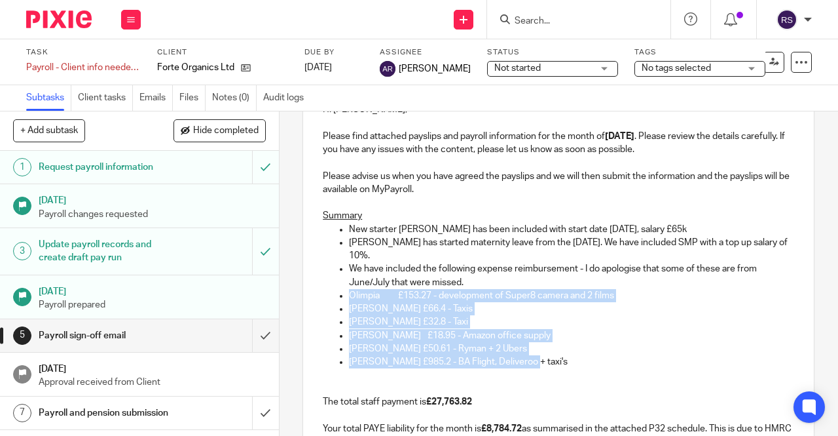
drag, startPoint x: 529, startPoint y: 361, endPoint x: 343, endPoint y: 298, distance: 196.4
click at [343, 298] on ul "Olimpia £153.27 - development of Super8 camera and 2 films Pilar £66.4 - Taxis …" at bounding box center [559, 329] width 472 height 80
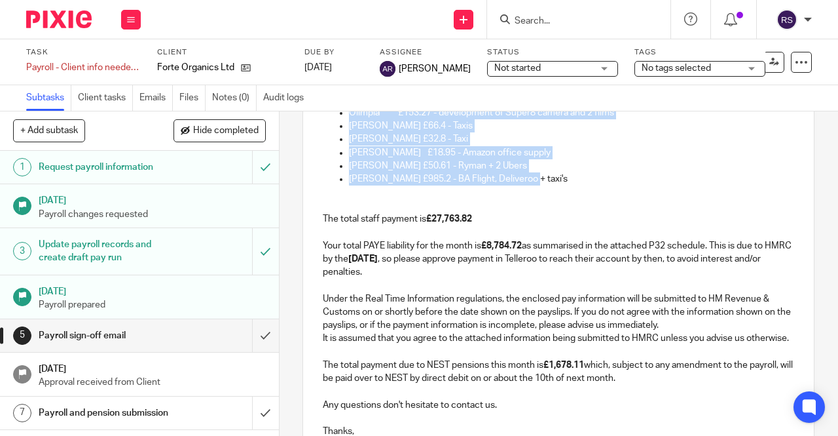
scroll to position [498, 0]
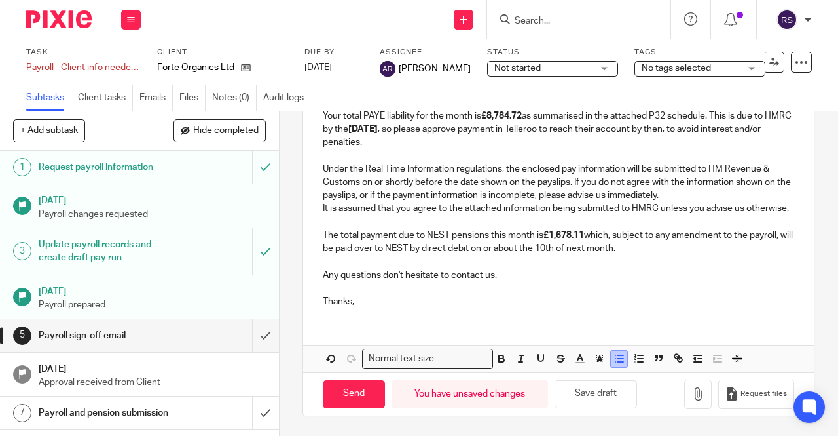
click at [618, 355] on line "button" at bounding box center [621, 355] width 6 height 0
click at [712, 359] on icon "button" at bounding box center [718, 358] width 12 height 12
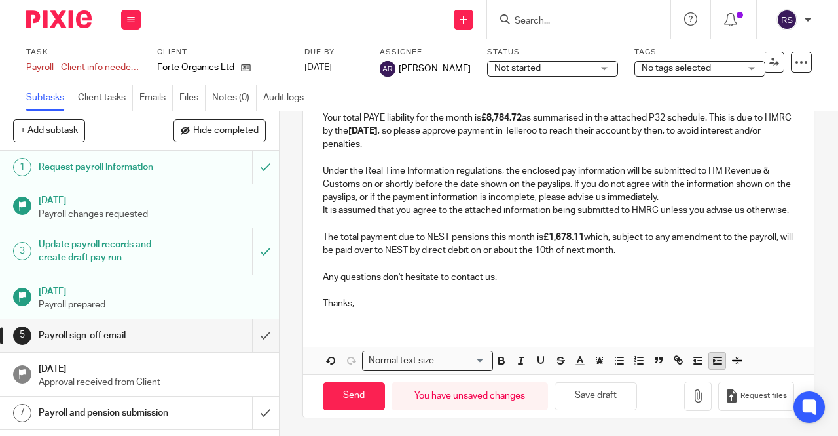
click at [712, 366] on icon "button" at bounding box center [718, 360] width 12 height 12
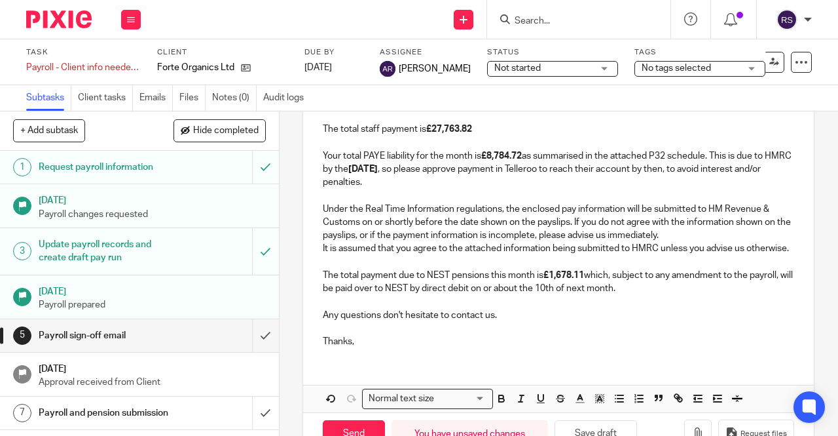
scroll to position [481, 0]
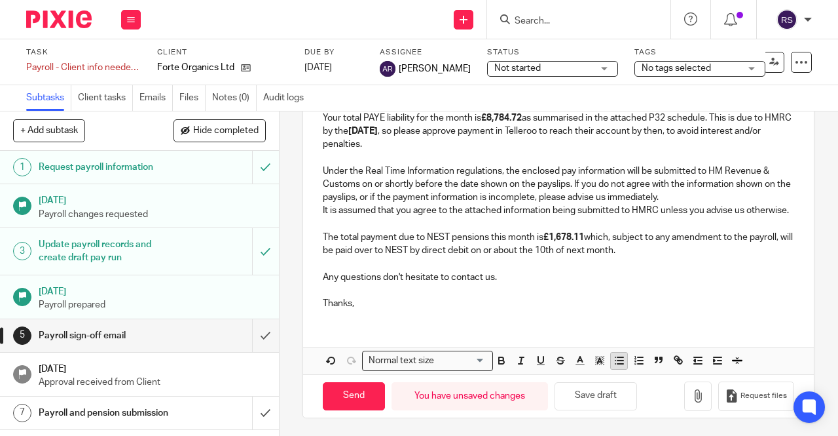
click at [620, 366] on icon "button" at bounding box center [620, 360] width 12 height 12
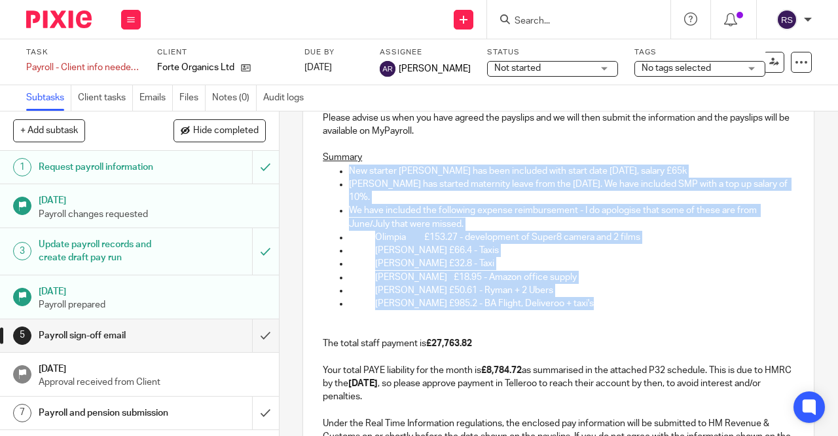
scroll to position [219, 0]
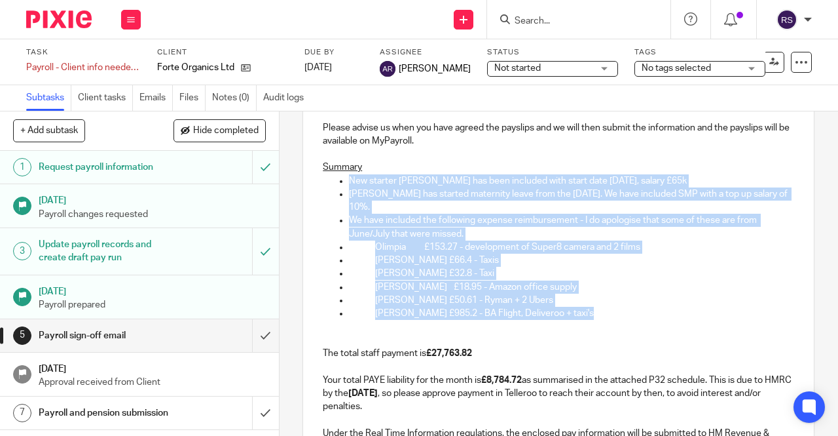
click at [637, 306] on p "Madeline £50.61 - Ryman + 2 Ubers" at bounding box center [584, 299] width 419 height 13
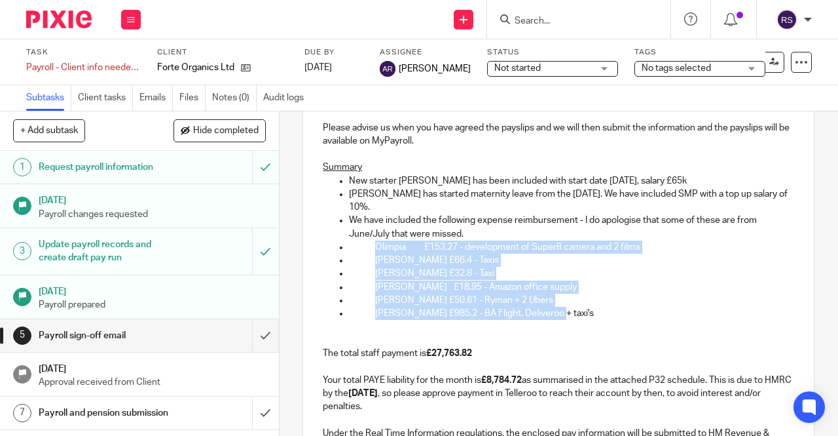
drag, startPoint x: 550, startPoint y: 320, endPoint x: 366, endPoint y: 248, distance: 198.5
click at [366, 248] on ul "Olimpia £153.27 - development of Super8 camera and 2 films Pilar £66.4 - Taxis …" at bounding box center [559, 280] width 472 height 80
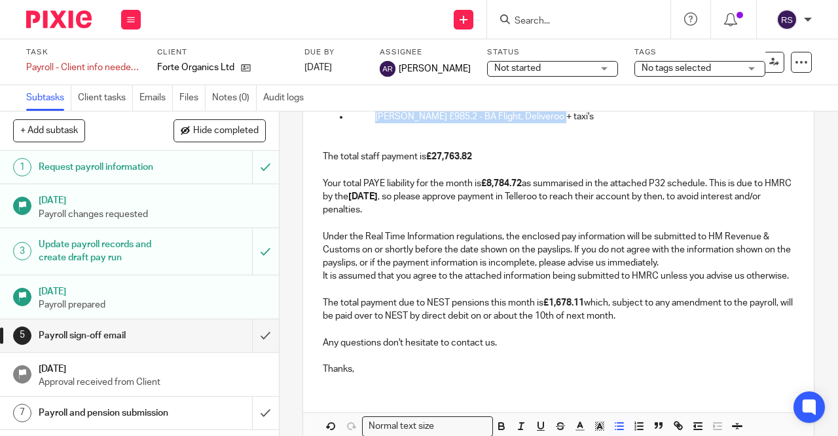
scroll to position [498, 0]
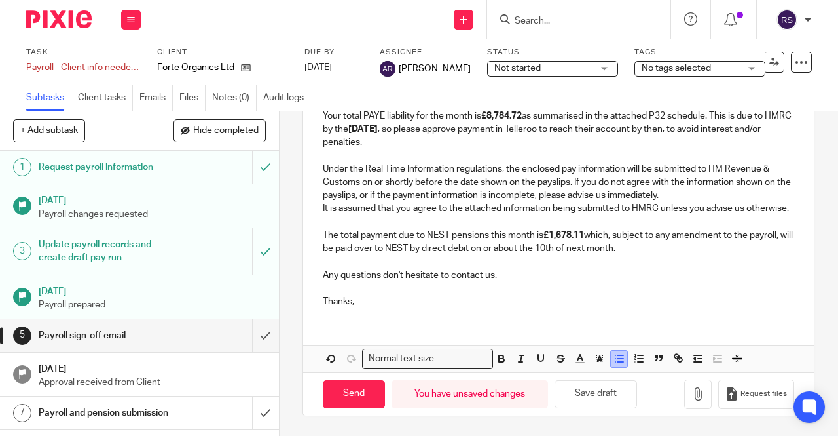
click at [614, 361] on icon "button" at bounding box center [620, 358] width 12 height 12
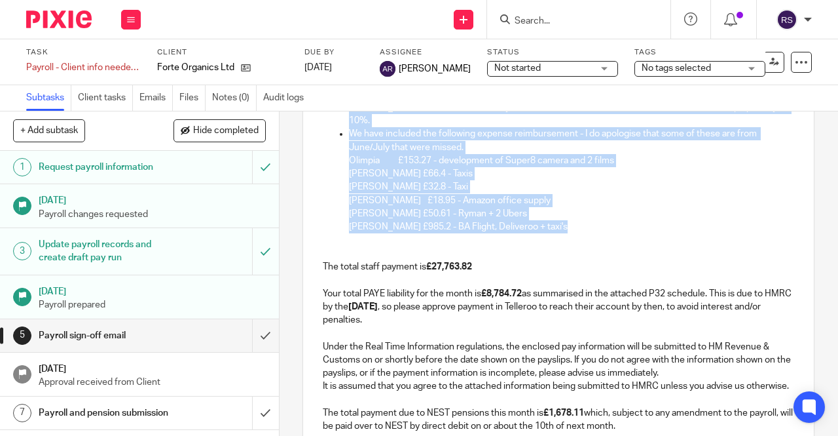
scroll to position [284, 0]
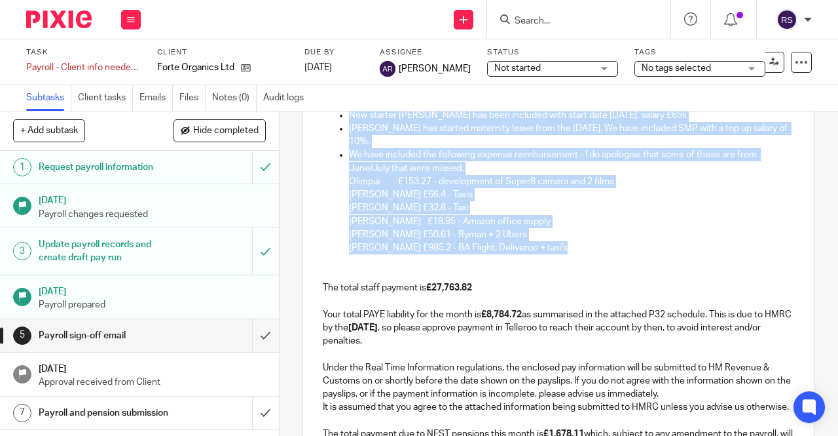
click at [565, 250] on p "Irene £985.2 - BA Flight, Deliveroo + taxi's" at bounding box center [571, 247] width 445 height 13
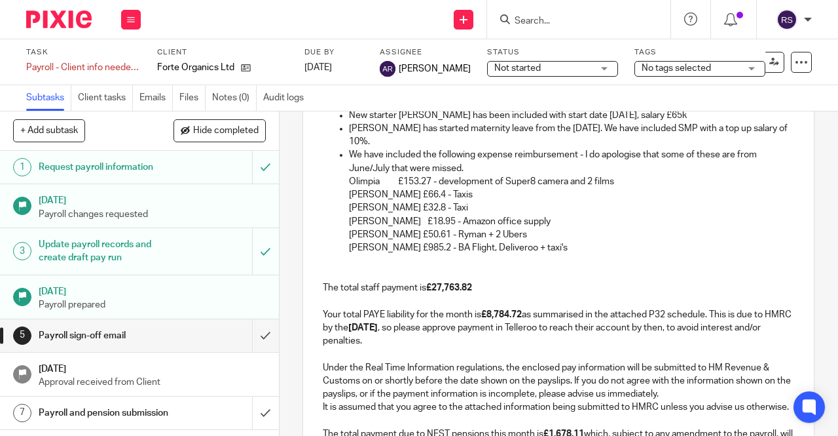
click at [483, 170] on p "We have included the following expense reimbursement - I do apologise that some…" at bounding box center [571, 161] width 445 height 27
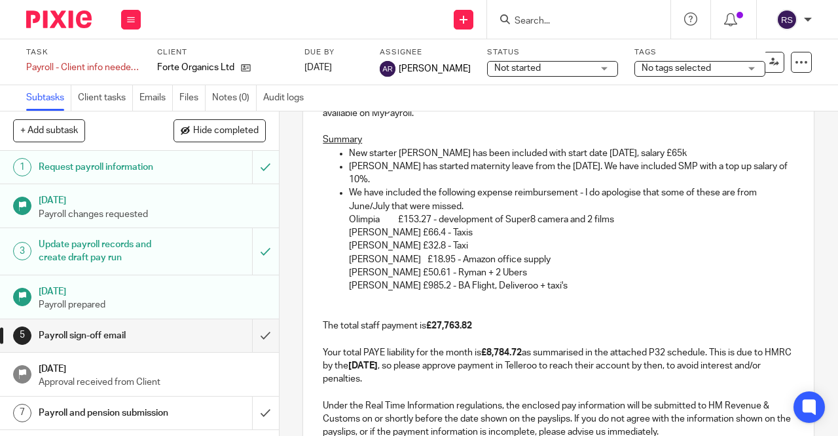
scroll to position [219, 0]
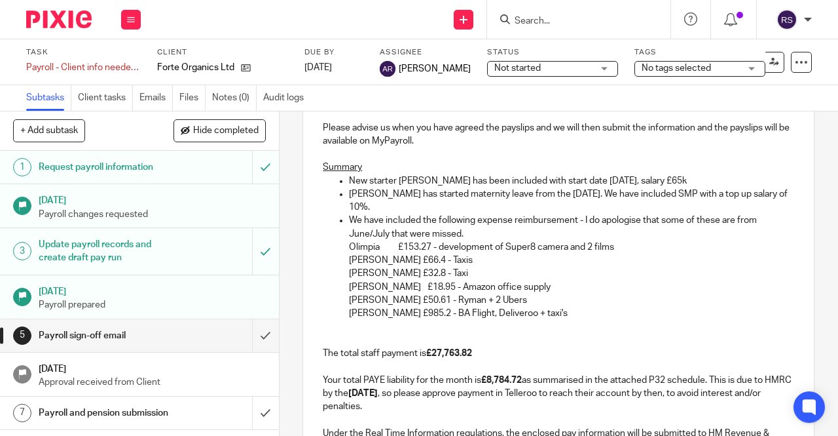
click at [574, 223] on p "We have included the following expense reimbursement - I do apologise that some…" at bounding box center [571, 227] width 445 height 27
click at [641, 303] on p "Madeline £50.61 - Ryman + 2 Ubers" at bounding box center [571, 299] width 445 height 13
click at [494, 236] on p "We have included the following expense reimbursements - I do apologise that som…" at bounding box center [571, 227] width 445 height 27
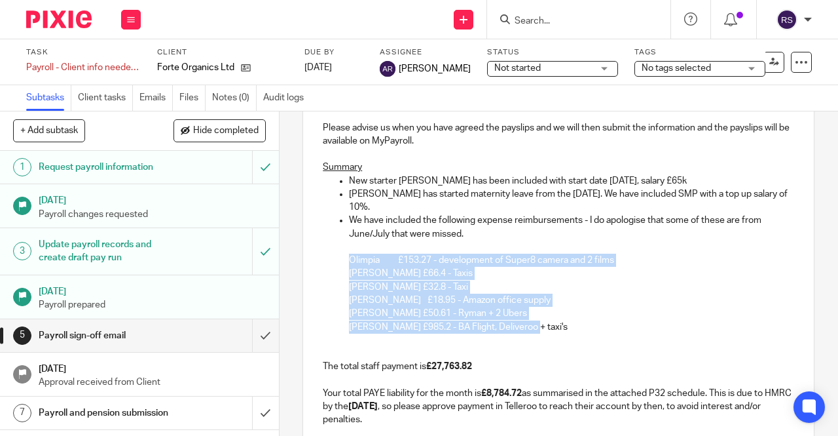
drag, startPoint x: 525, startPoint y: 331, endPoint x: 343, endPoint y: 265, distance: 193.5
click at [343, 265] on div "Hi Irene, Please find attached payslips and payroll information for the month o…" at bounding box center [558, 318] width 511 height 554
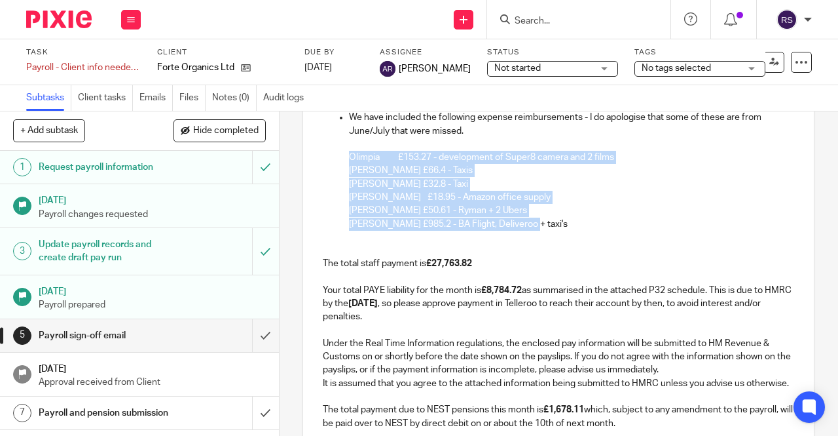
scroll to position [481, 0]
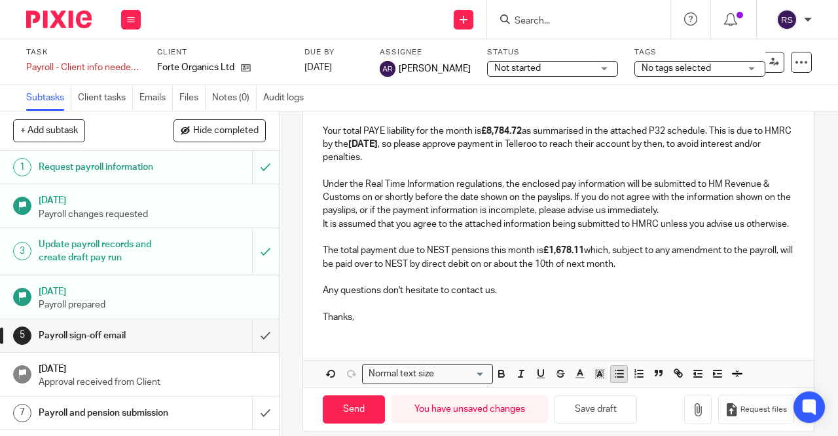
click at [618, 379] on icon "button" at bounding box center [620, 373] width 12 height 12
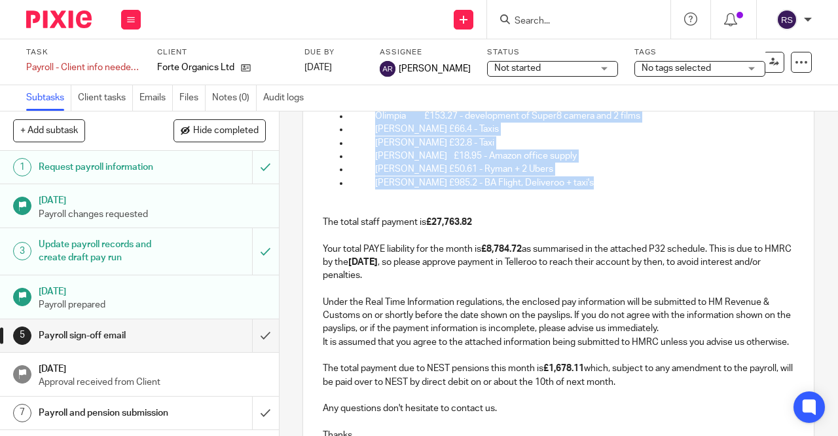
scroll to position [511, 0]
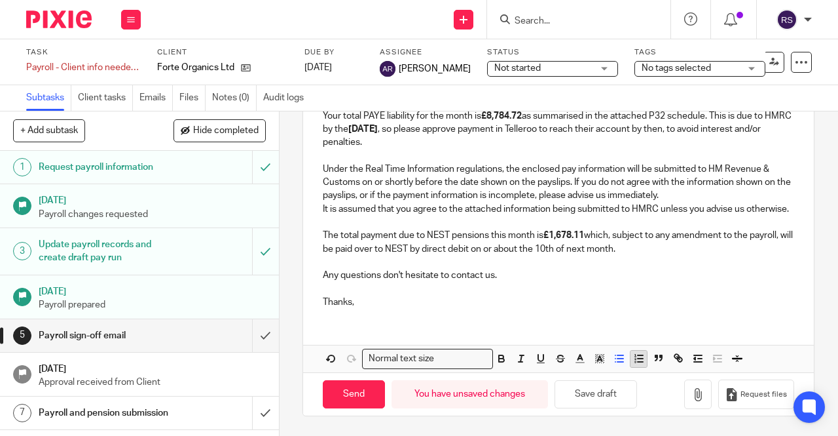
click at [633, 364] on icon "button" at bounding box center [639, 358] width 12 height 12
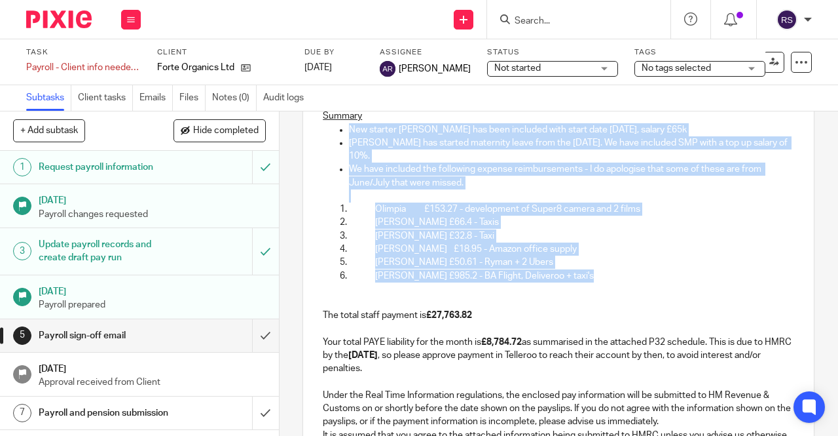
scroll to position [249, 0]
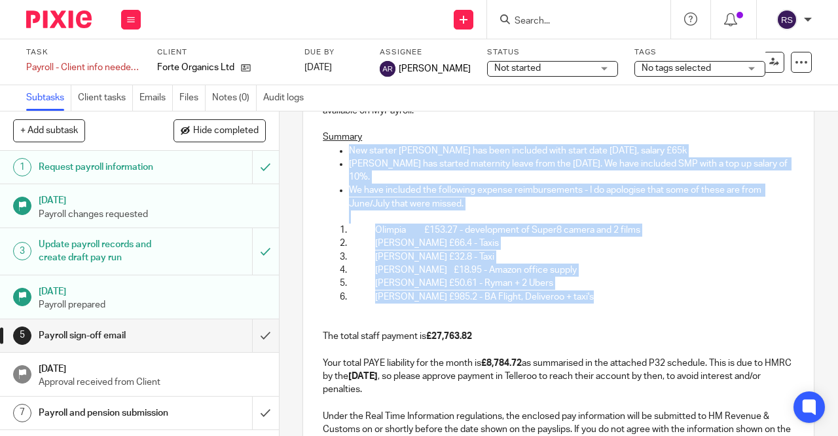
click at [613, 286] on p "Madeline £50.61 - Ryman + 2 Ubers" at bounding box center [584, 282] width 419 height 13
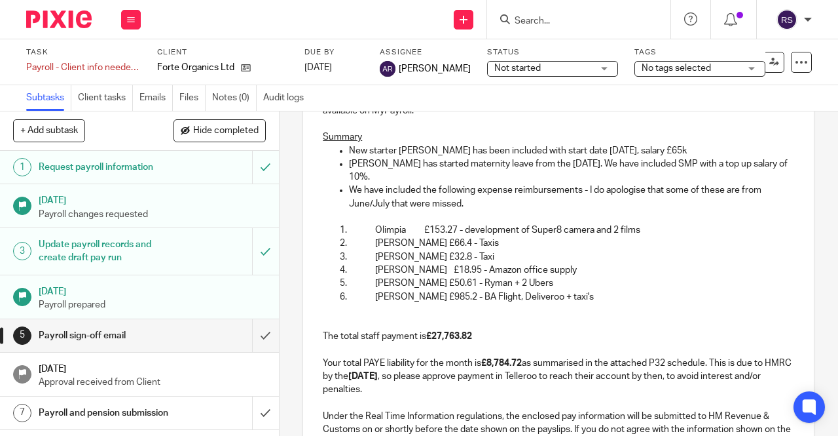
click at [681, 153] on p "New starter Natasha has been included with start date 11th August, salary £65k" at bounding box center [571, 150] width 445 height 13
drag, startPoint x: 623, startPoint y: 153, endPoint x: 525, endPoint y: 157, distance: 98.3
click at [525, 157] on p "New starter Natasha has been included with start date 11th August, salary £65k" at bounding box center [571, 150] width 445 height 13
click at [592, 155] on p "New starter Natasha has been included with salary £65k" at bounding box center [571, 150] width 445 height 13
click at [679, 230] on p "Olimpia £153.27 - development of Super8 camera and 2 films" at bounding box center [584, 229] width 419 height 13
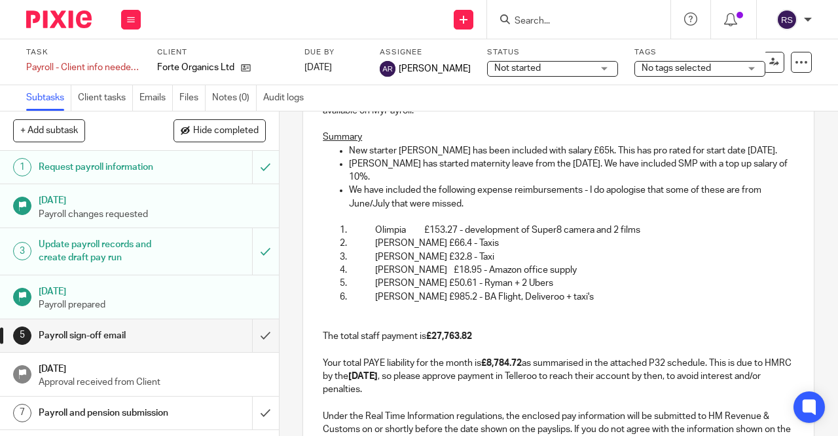
click at [573, 167] on p "Olimpia has started maternity leave from the 1st August. We have included SMP w…" at bounding box center [571, 170] width 445 height 27
click at [540, 174] on p "Olimpia has started maternity leave from the 1st August 2025. We have included …" at bounding box center [571, 170] width 445 height 27
click at [511, 207] on p "We have included the following expense reimbursements - I do apologise that som…" at bounding box center [571, 196] width 445 height 27
click at [414, 246] on p "Pilar £66.4 - Taxis" at bounding box center [584, 242] width 419 height 13
click at [417, 259] on p "Sofia £32.8 - Taxi" at bounding box center [584, 256] width 419 height 13
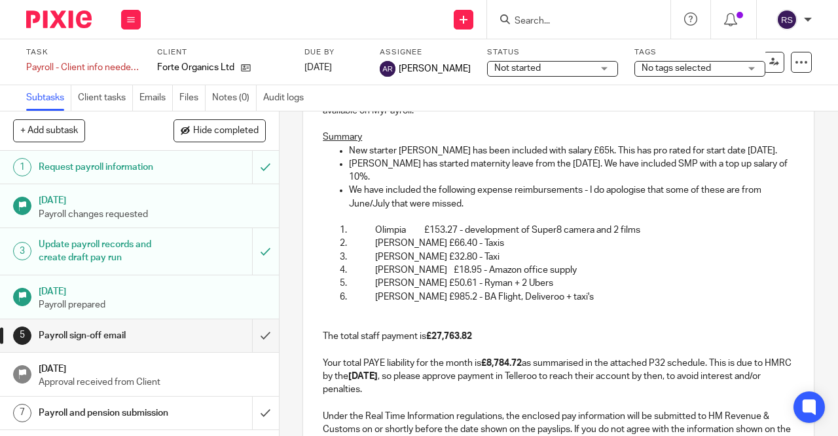
click at [422, 299] on p "Irene £985.2 - BA Flight, Deliveroo + taxi's" at bounding box center [584, 296] width 419 height 13
click at [603, 294] on p "Irene £985.20 - BA Flight, Deliveroo + taxi's" at bounding box center [584, 296] width 419 height 13
click at [669, 276] on p "Sophie £18.95 - Amazon office supply" at bounding box center [584, 269] width 419 height 13
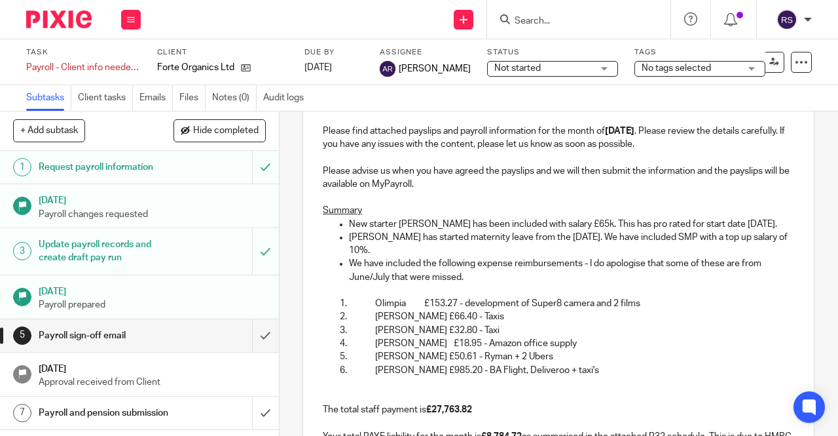
scroll to position [52, 0]
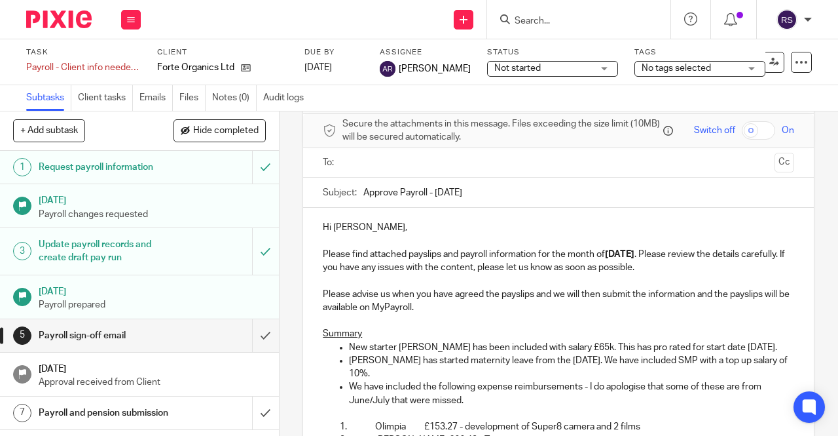
click at [398, 337] on p "Summary" at bounding box center [559, 333] width 472 height 13
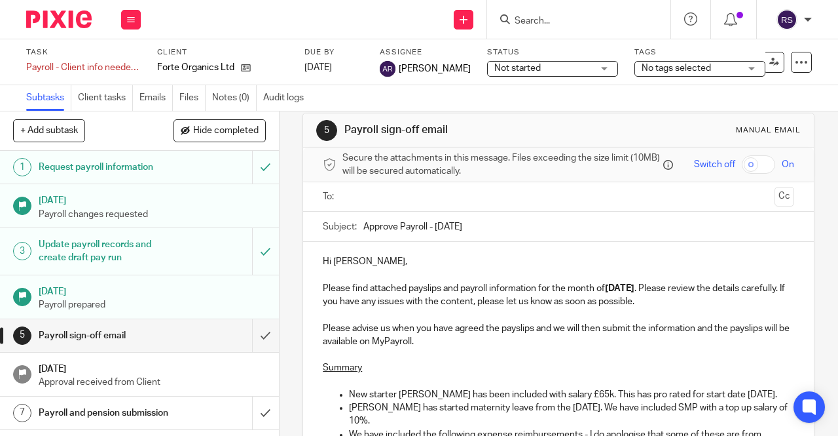
scroll to position [0, 0]
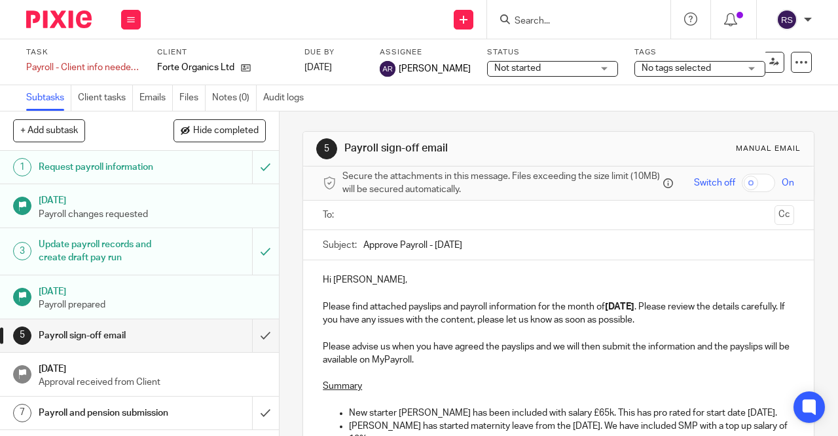
click at [761, 179] on input "checkbox" at bounding box center [758, 183] width 33 height 18
checkbox input "true"
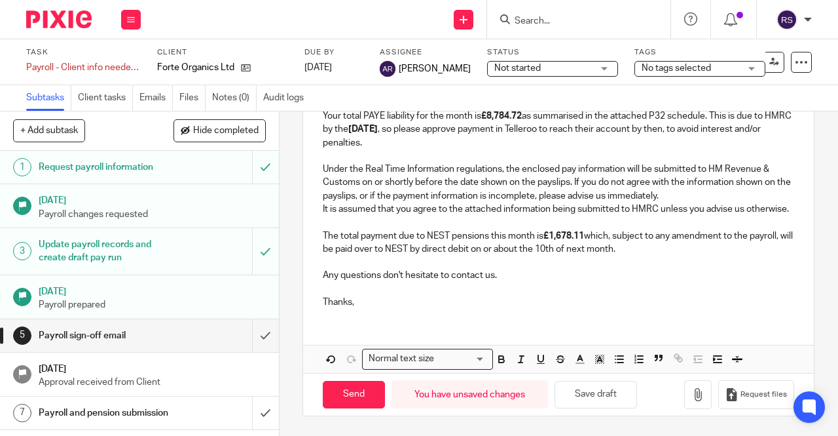
scroll to position [525, 0]
click at [692, 392] on icon "button" at bounding box center [698, 394] width 13 height 13
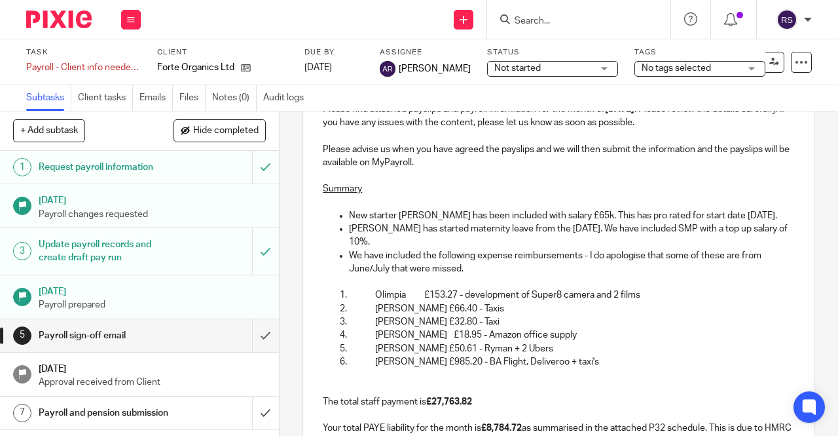
scroll to position [132, 0]
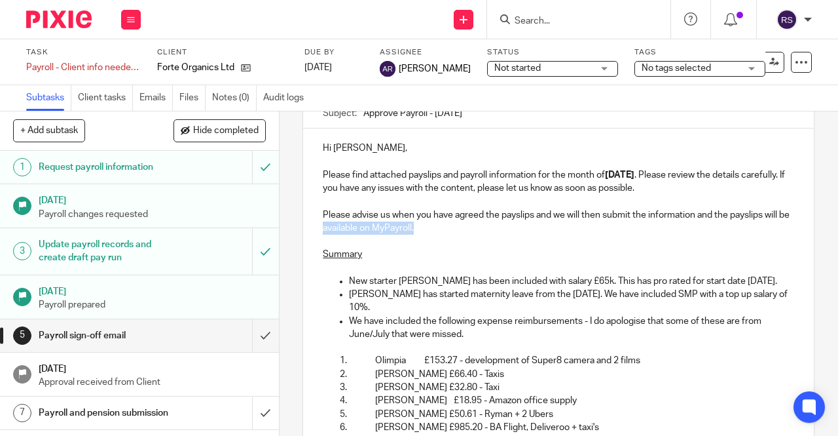
drag, startPoint x: 471, startPoint y: 231, endPoint x: 348, endPoint y: 231, distance: 122.5
click at [348, 231] on p "Please advise us when you have agreed the payslips and we will then submit the …" at bounding box center [559, 221] width 472 height 27
click at [590, 242] on p at bounding box center [559, 241] width 472 height 13
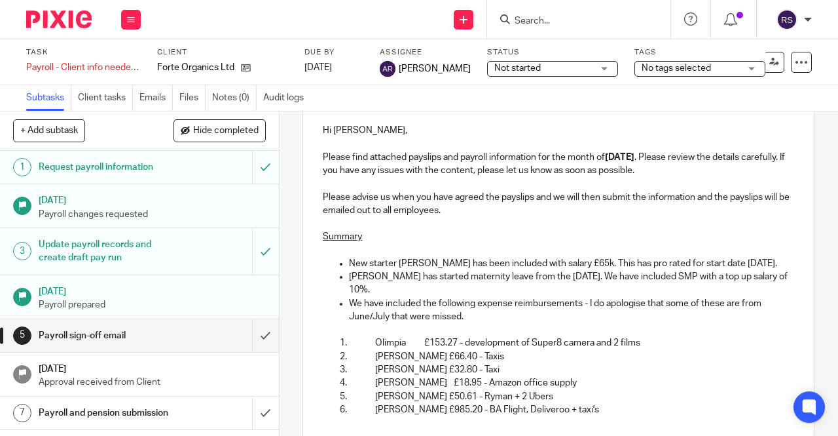
scroll to position [1, 0]
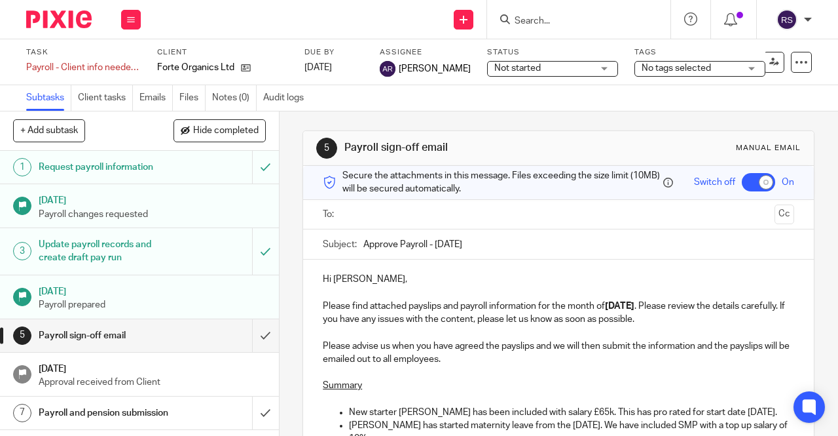
click at [381, 222] on input "text" at bounding box center [558, 214] width 423 height 15
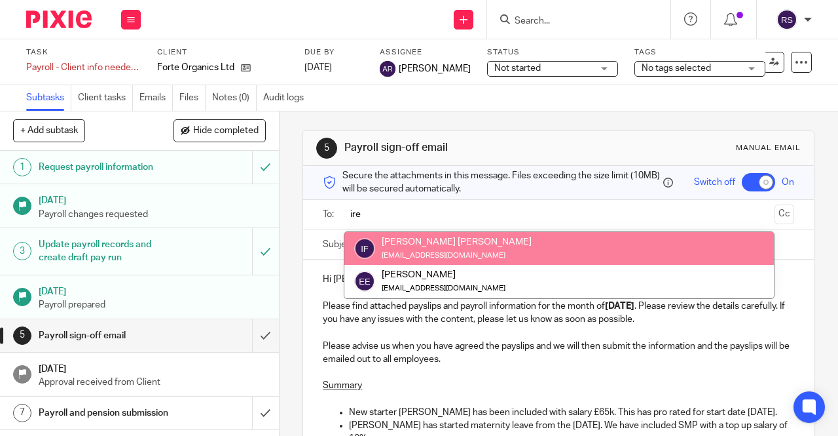
type input "ire"
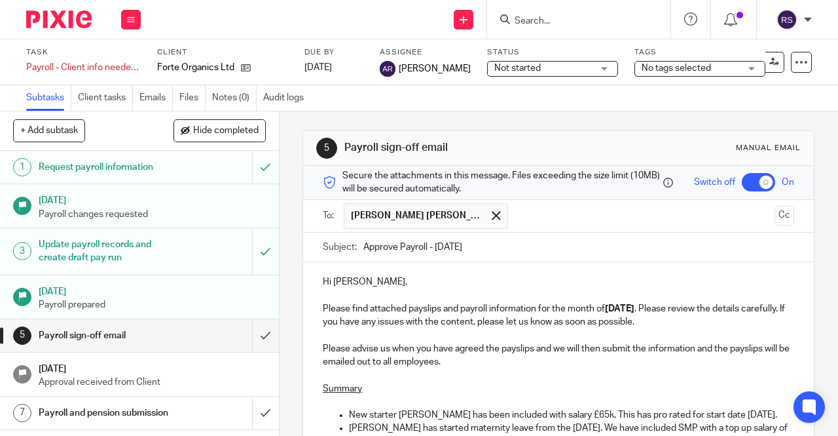
drag, startPoint x: 766, startPoint y: 217, endPoint x: 743, endPoint y: 223, distance: 24.3
click at [775, 217] on button "Cc" at bounding box center [785, 216] width 20 height 20
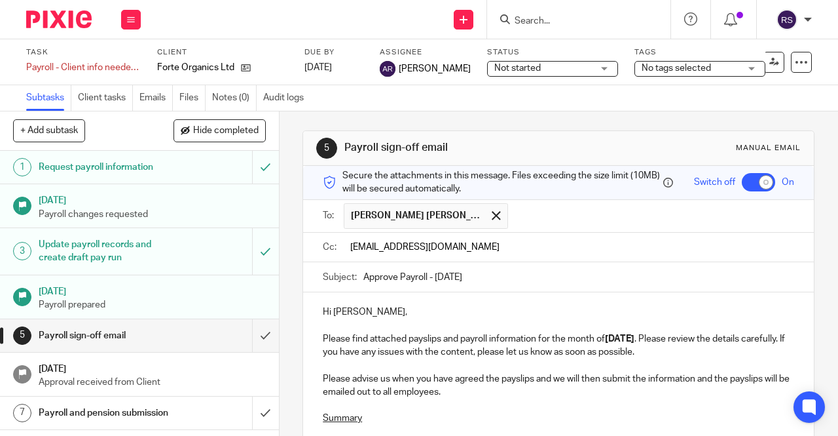
type input "teamabacai@abacai.co.uk"
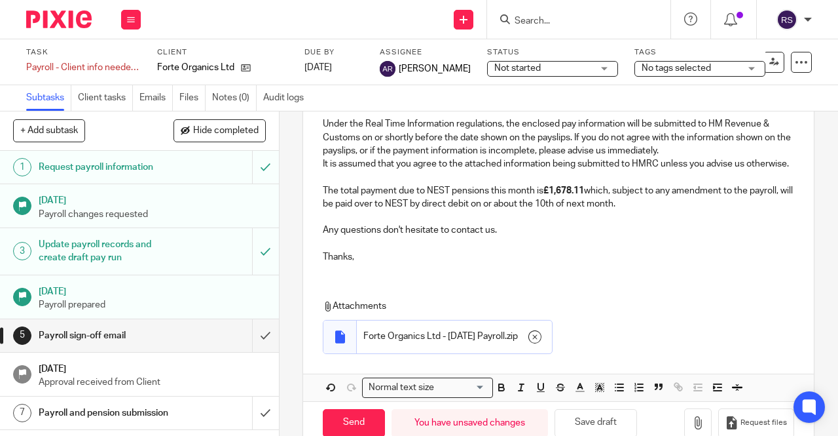
scroll to position [633, 0]
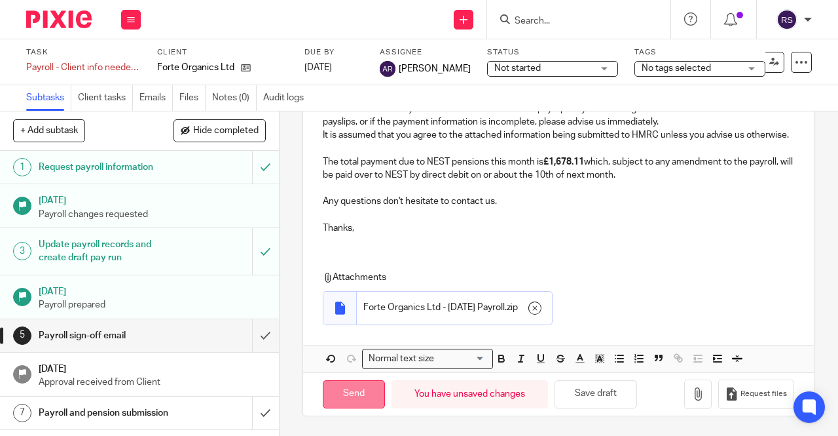
click at [359, 393] on input "Send" at bounding box center [354, 394] width 62 height 28
checkbox input "false"
type input "Sent"
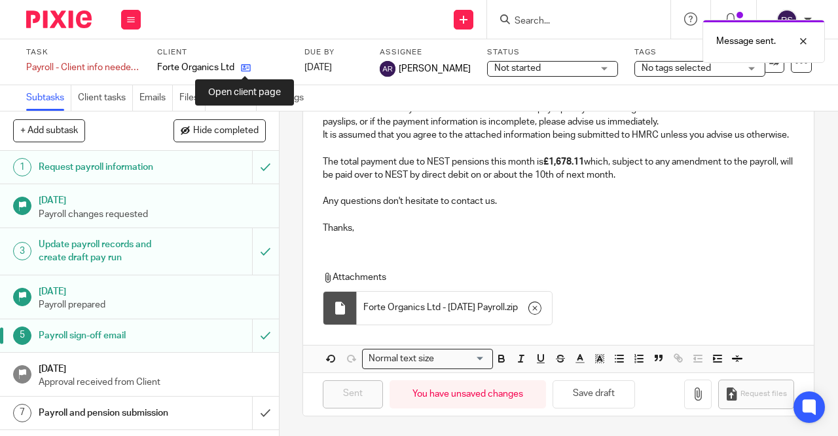
click at [244, 67] on icon at bounding box center [246, 68] width 10 height 10
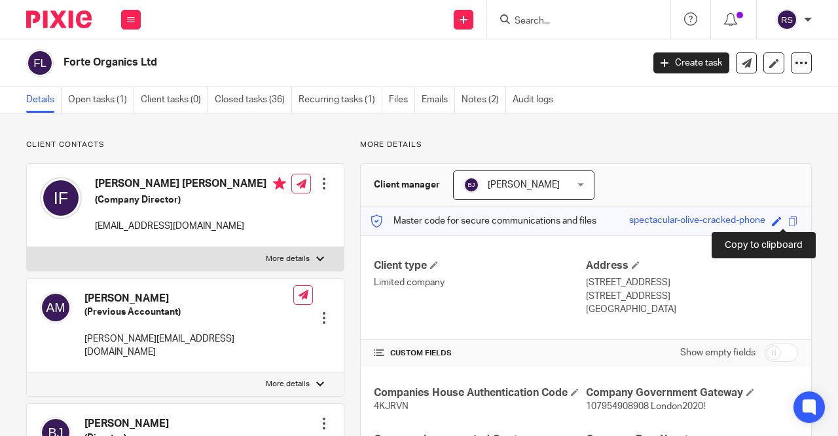
click at [789, 218] on span at bounding box center [794, 221] width 10 height 10
